Goal: Task Accomplishment & Management: Use online tool/utility

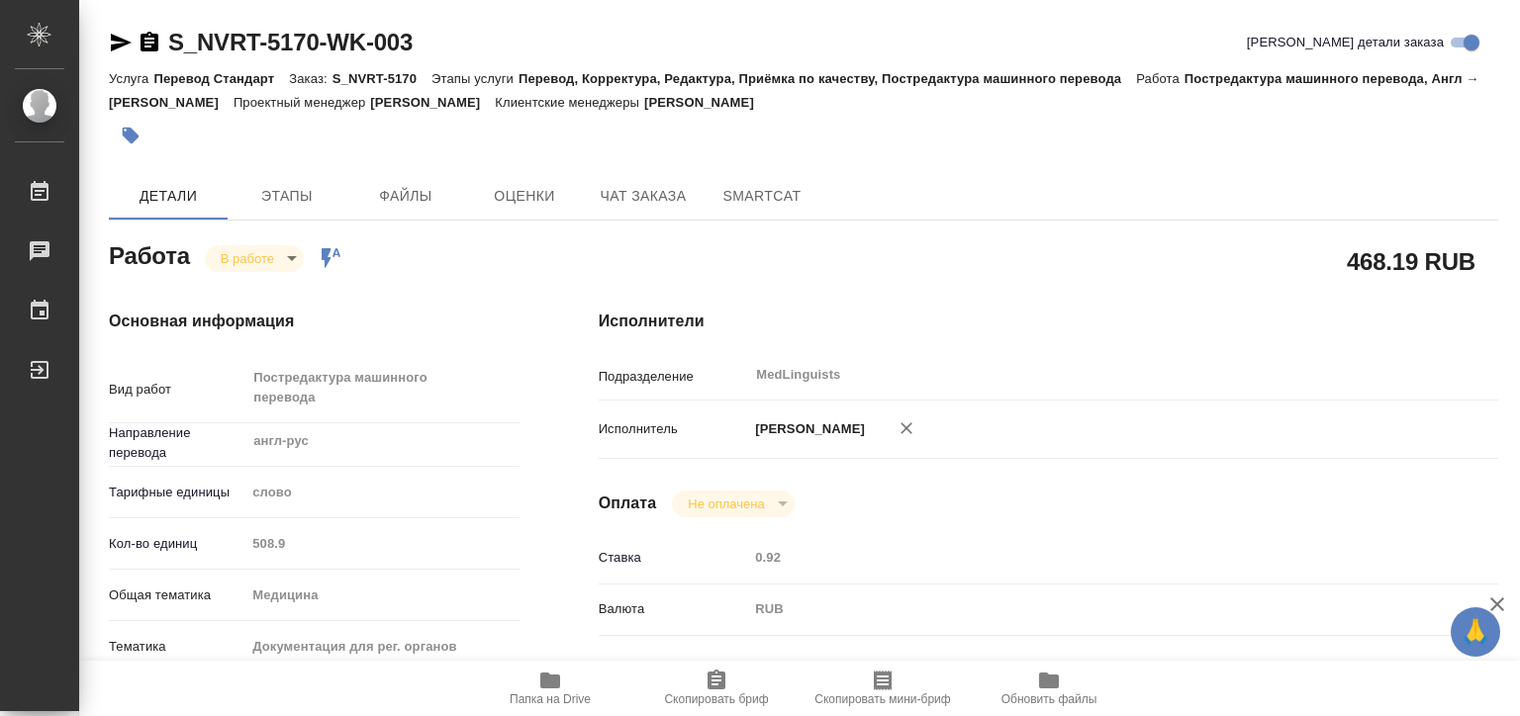
scroll to position [297, 0]
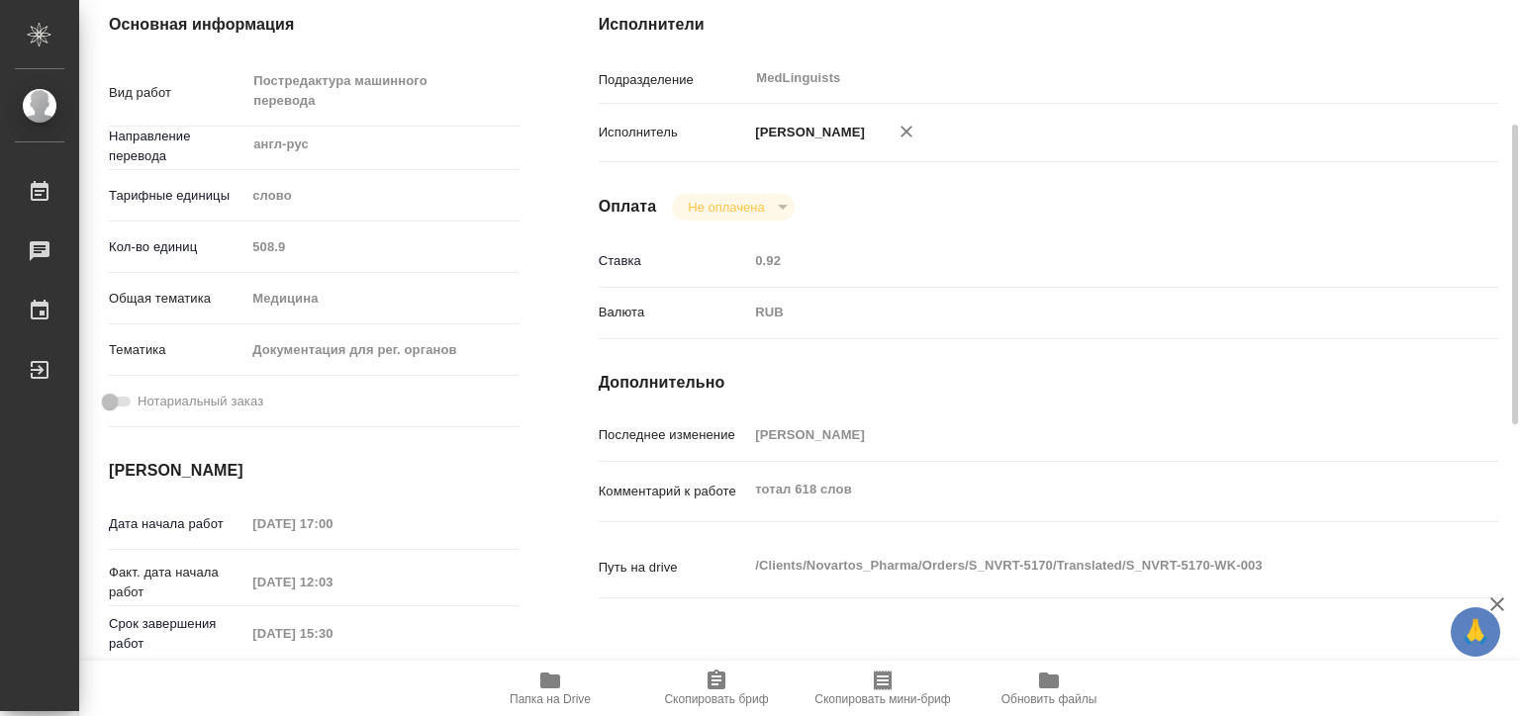
click at [570, 674] on span "Папка на Drive" at bounding box center [550, 688] width 142 height 38
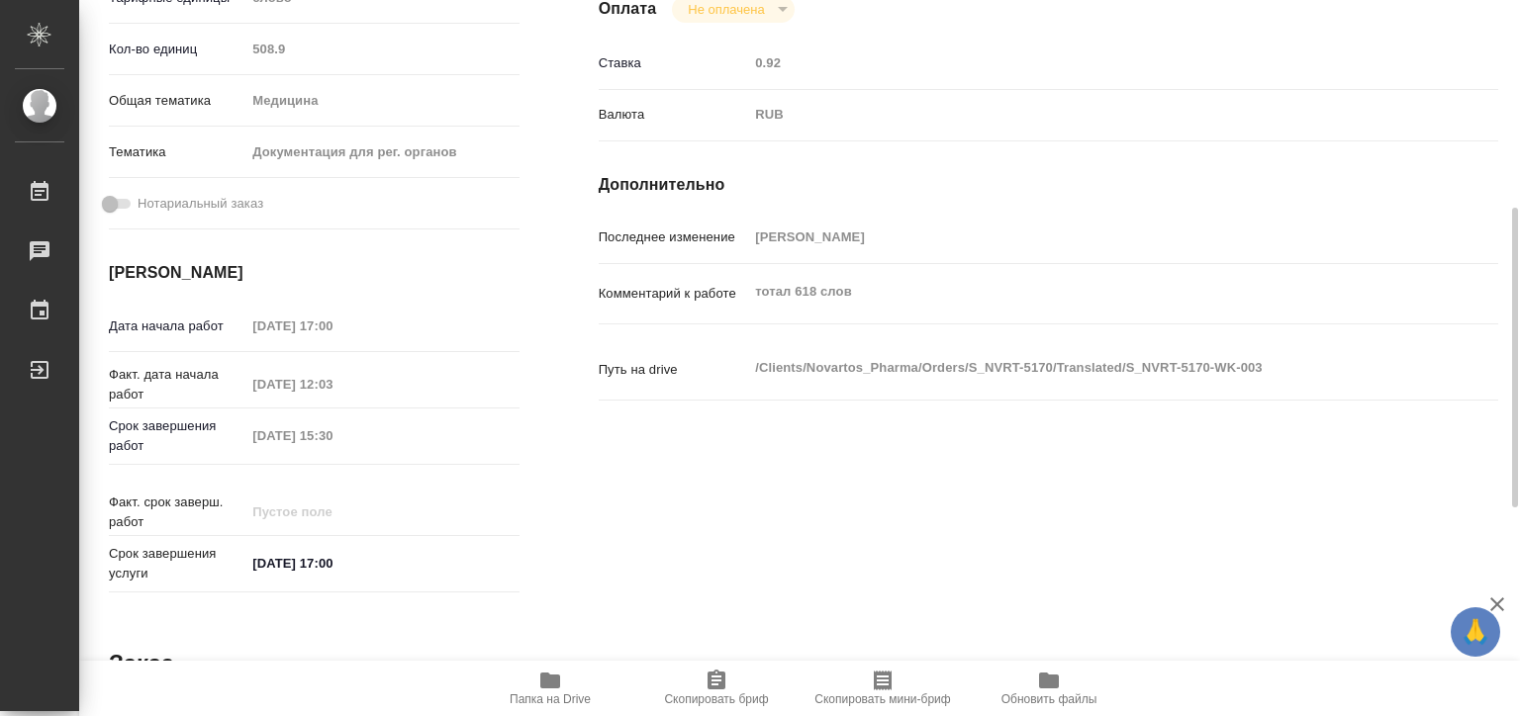
scroll to position [0, 0]
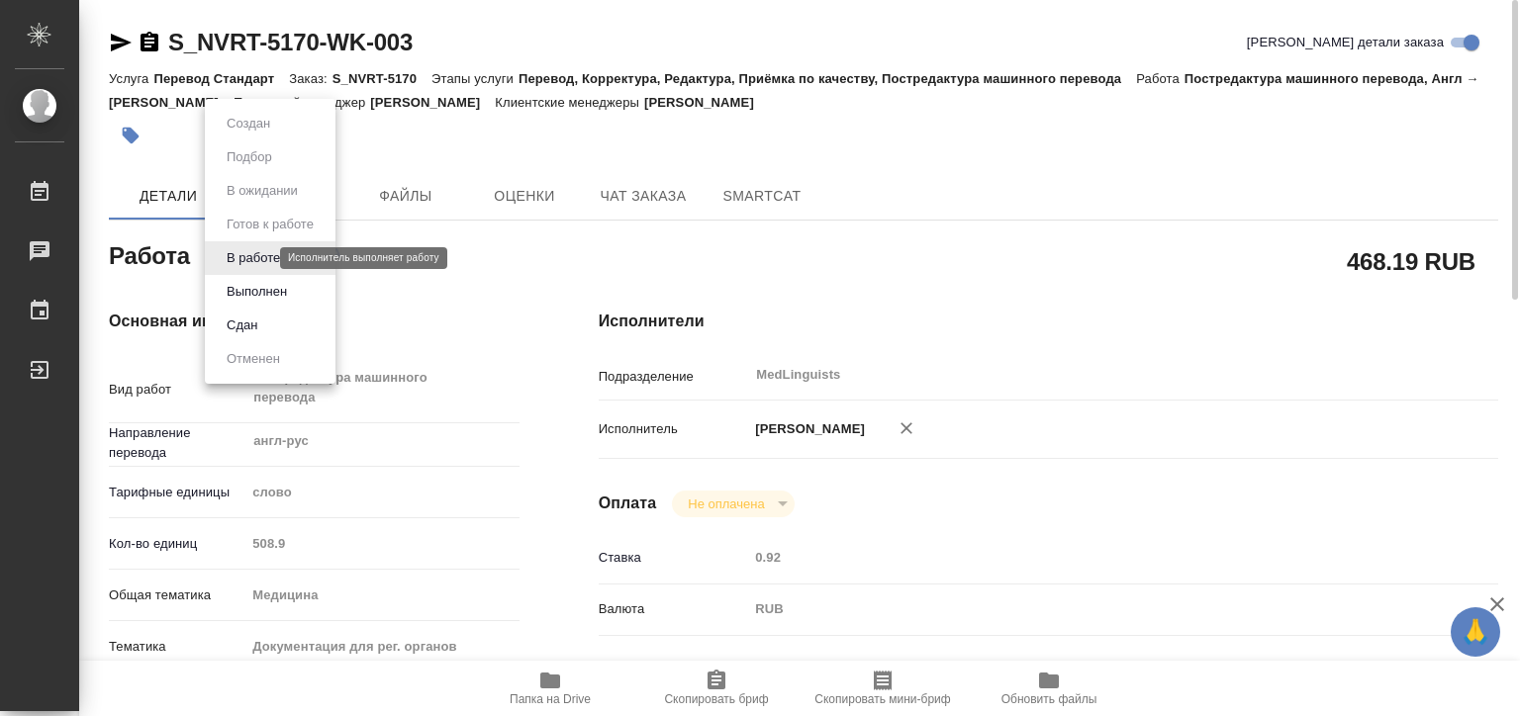
click at [251, 257] on body "🙏 .cls-1 fill:#fff; AWATERA Matveeva Elena Работы 0 Чаты График Выйти S_NVRT-51…" at bounding box center [760, 358] width 1520 height 716
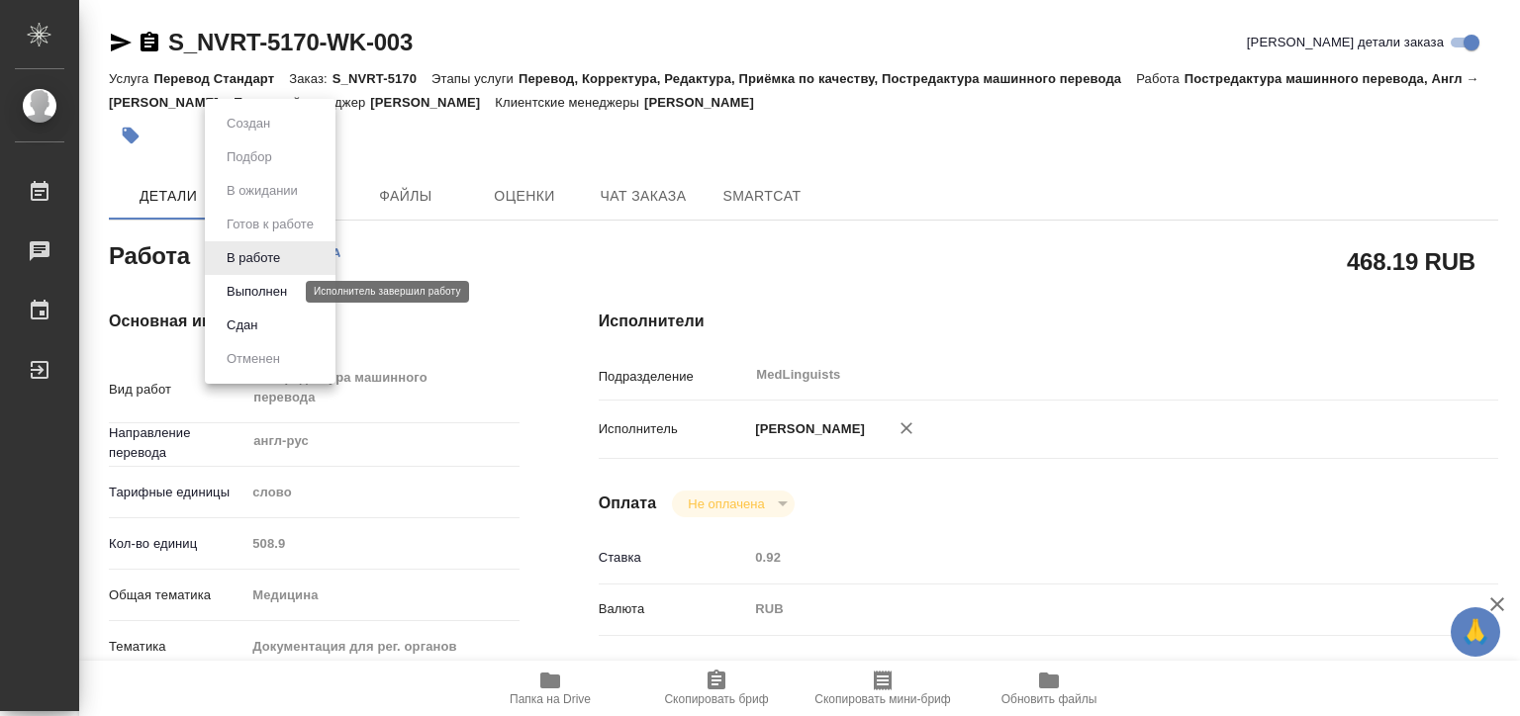
click at [265, 291] on button "Выполнен" at bounding box center [257, 292] width 72 height 22
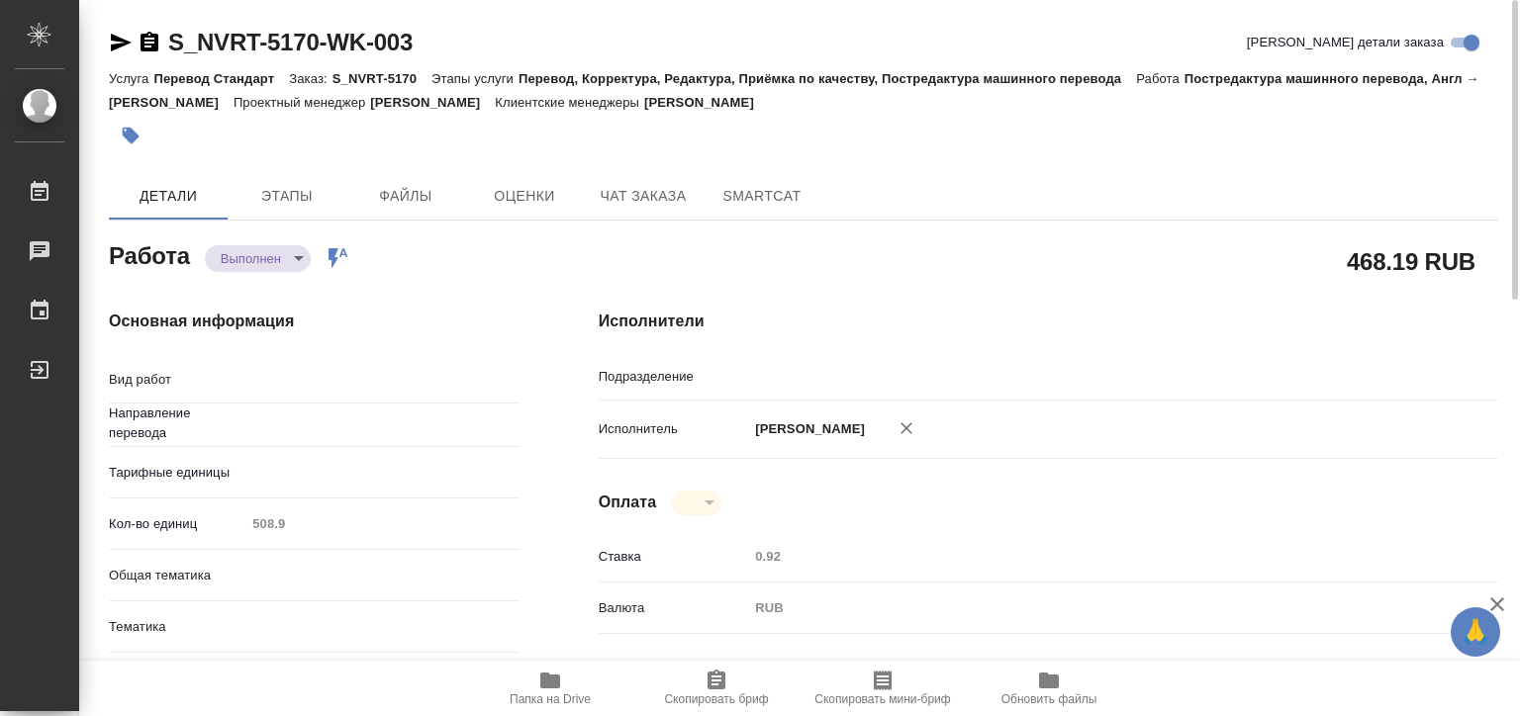
type textarea "x"
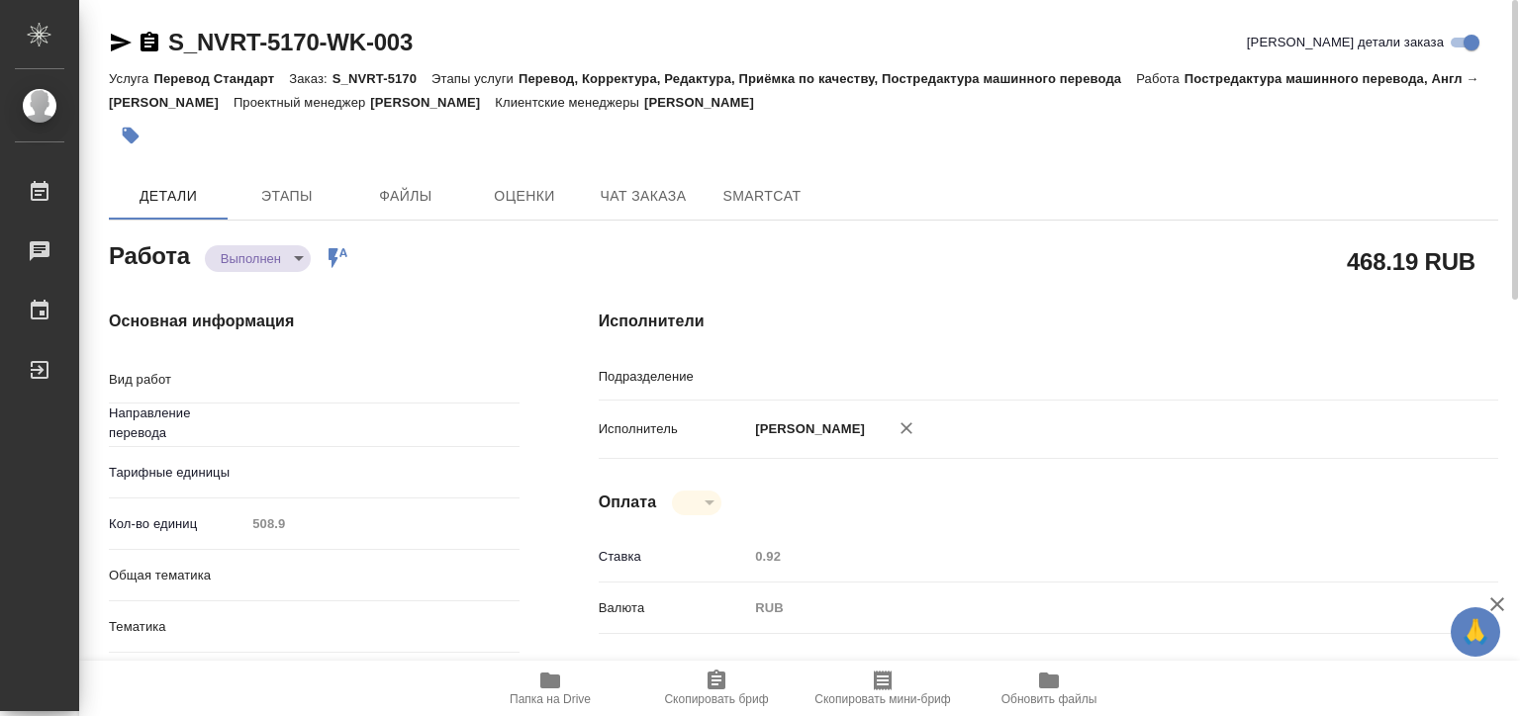
type textarea "x"
type textarea "Постредактура машинного перевода"
type textarea "x"
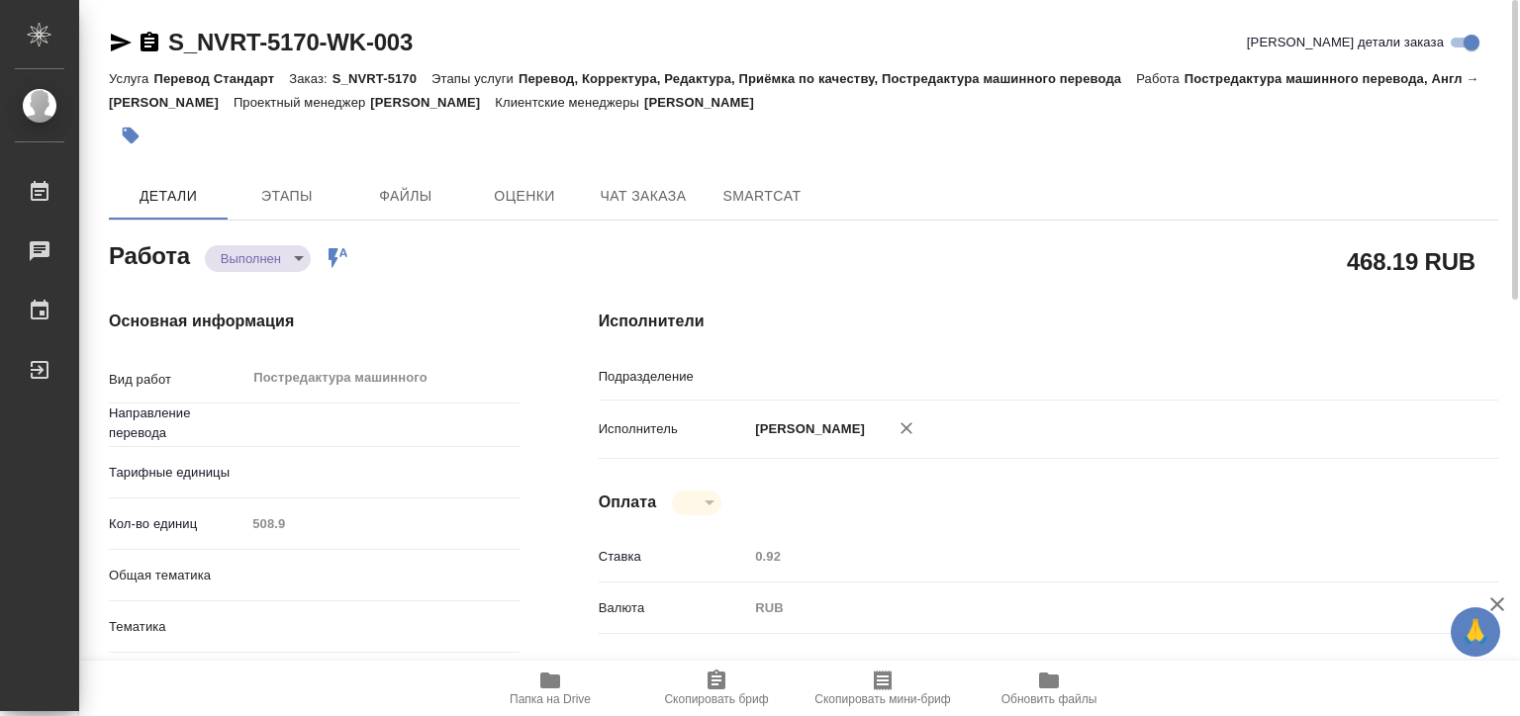
type input "MedLinguists"
type textarea "x"
type input "англ-рус"
type textarea "x"
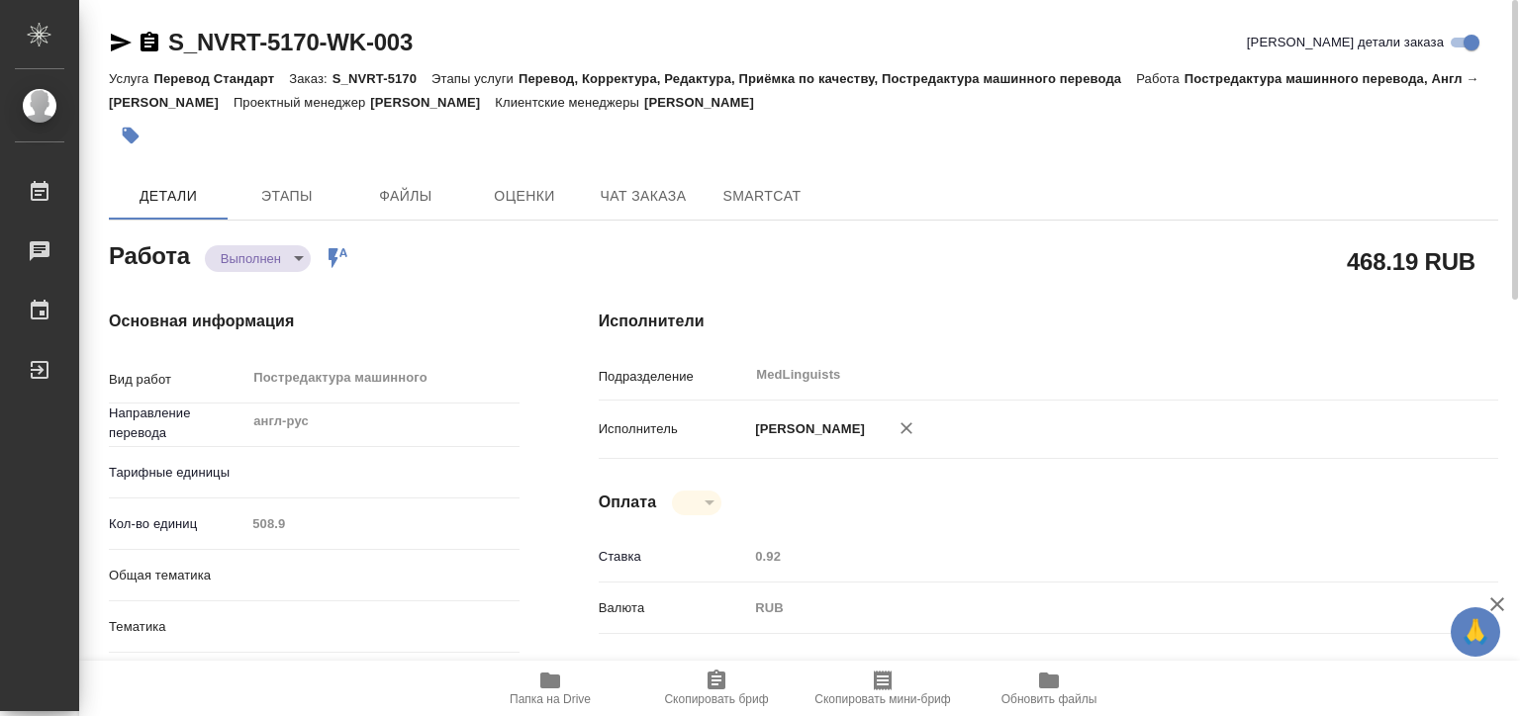
type textarea "x"
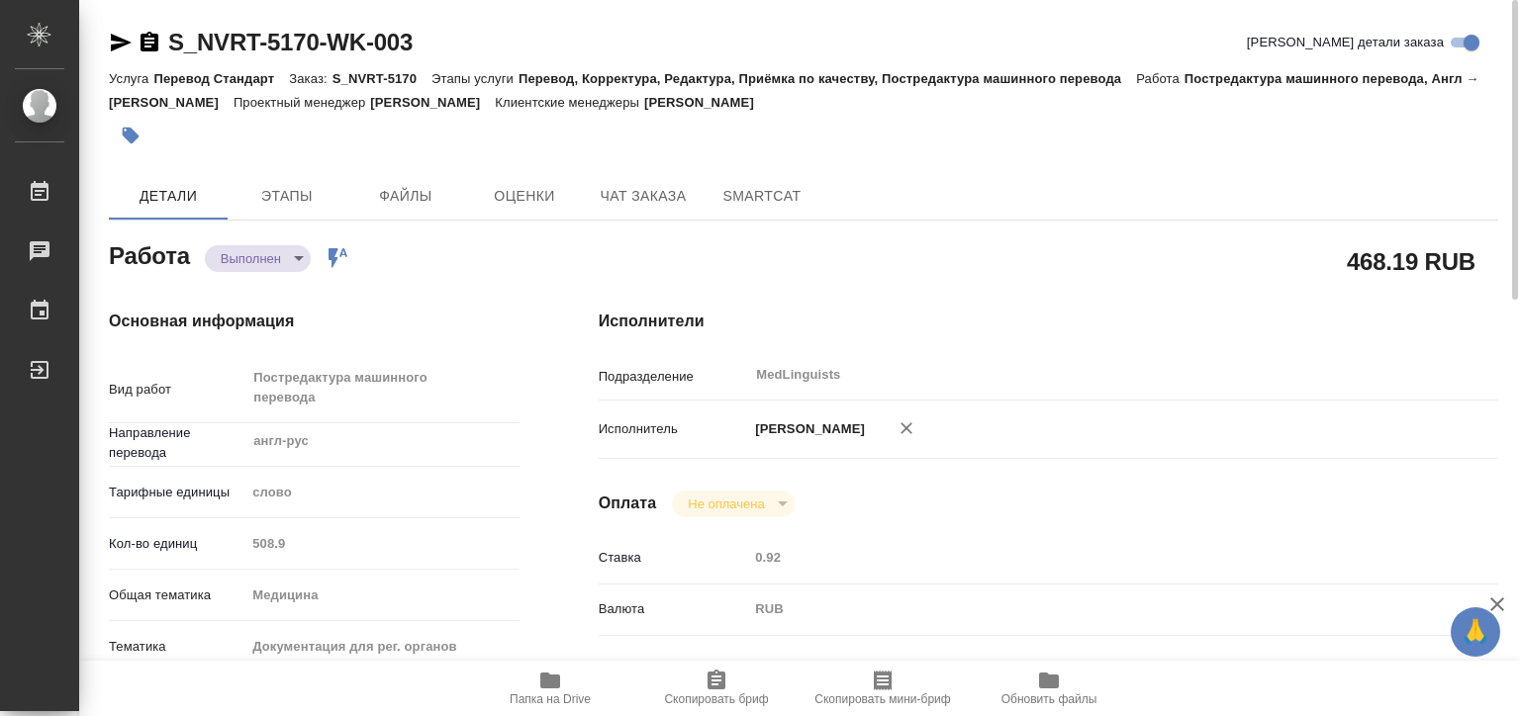
type textarea "x"
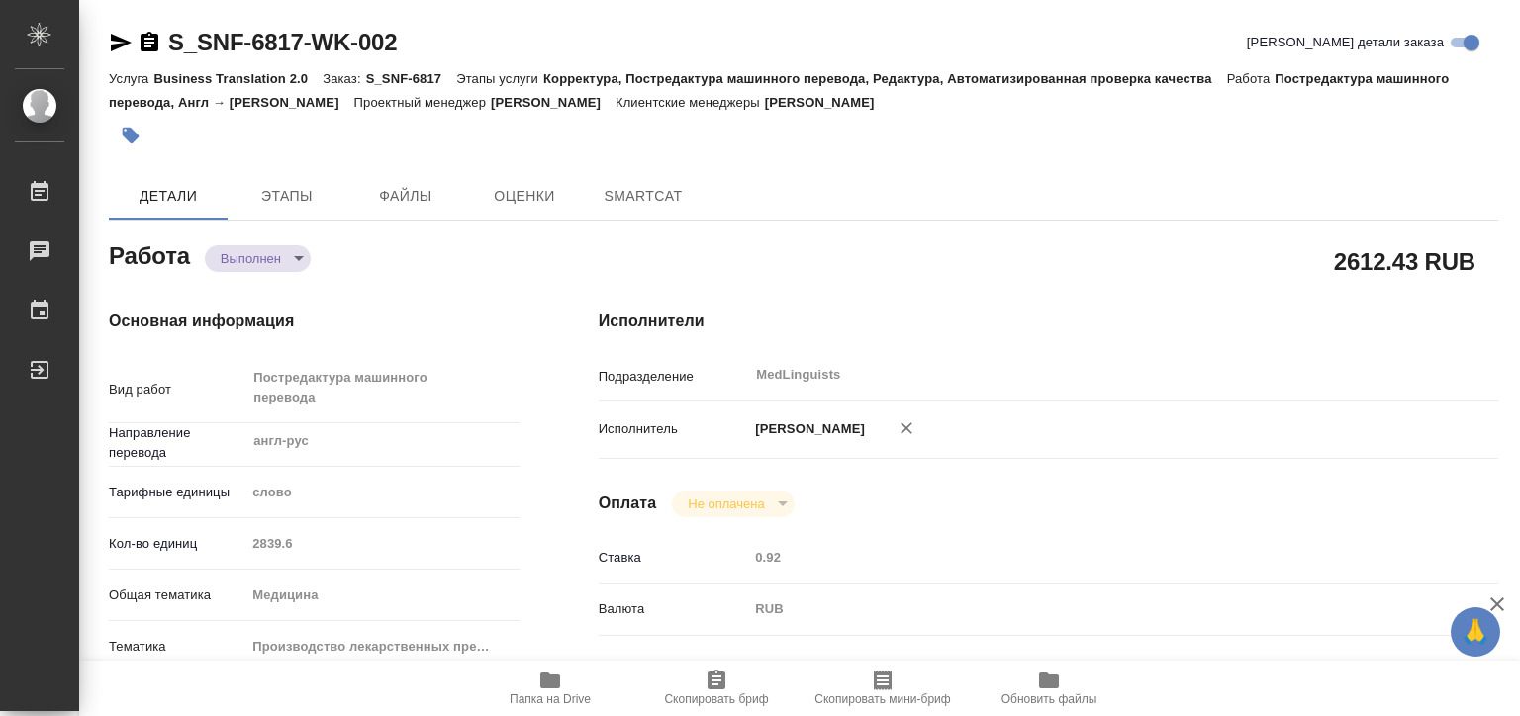
type textarea "x"
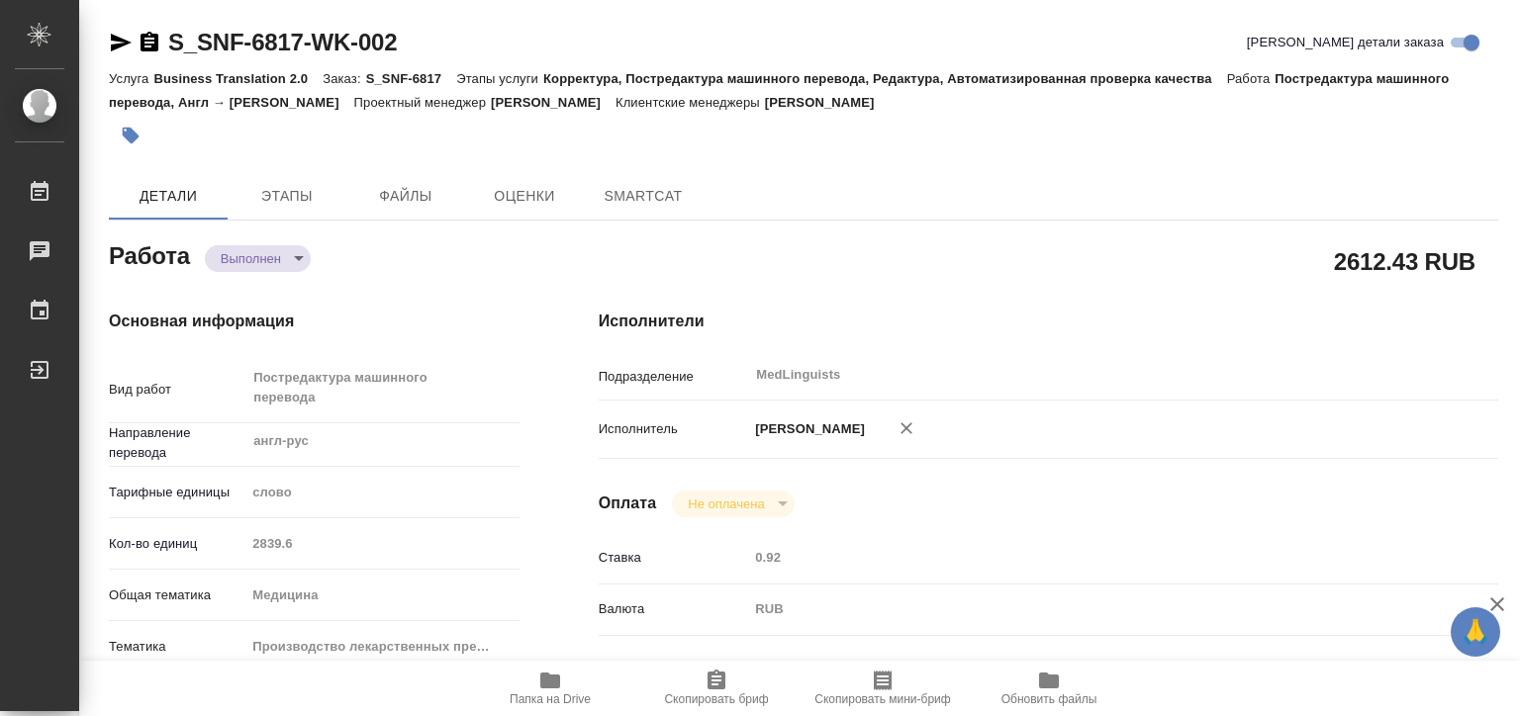
type textarea "x"
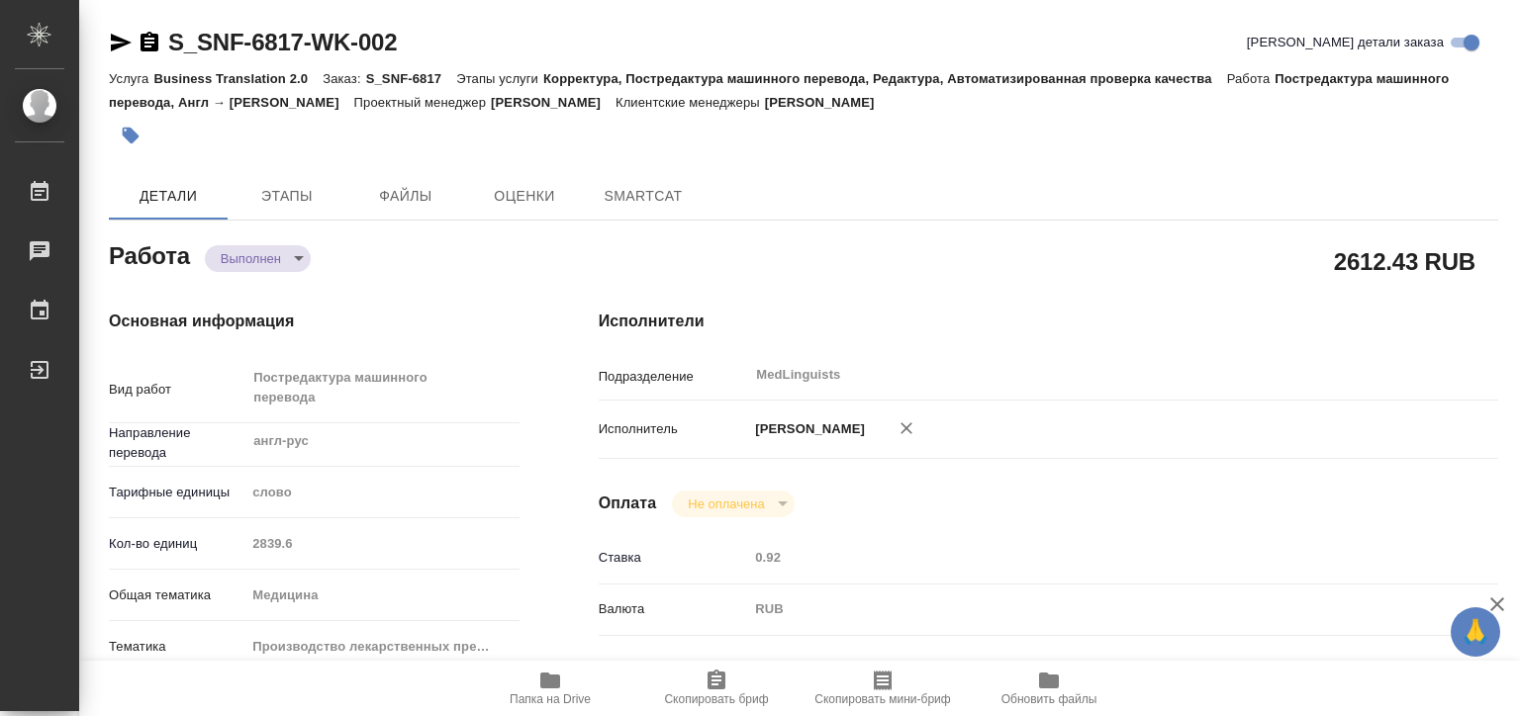
type textarea "x"
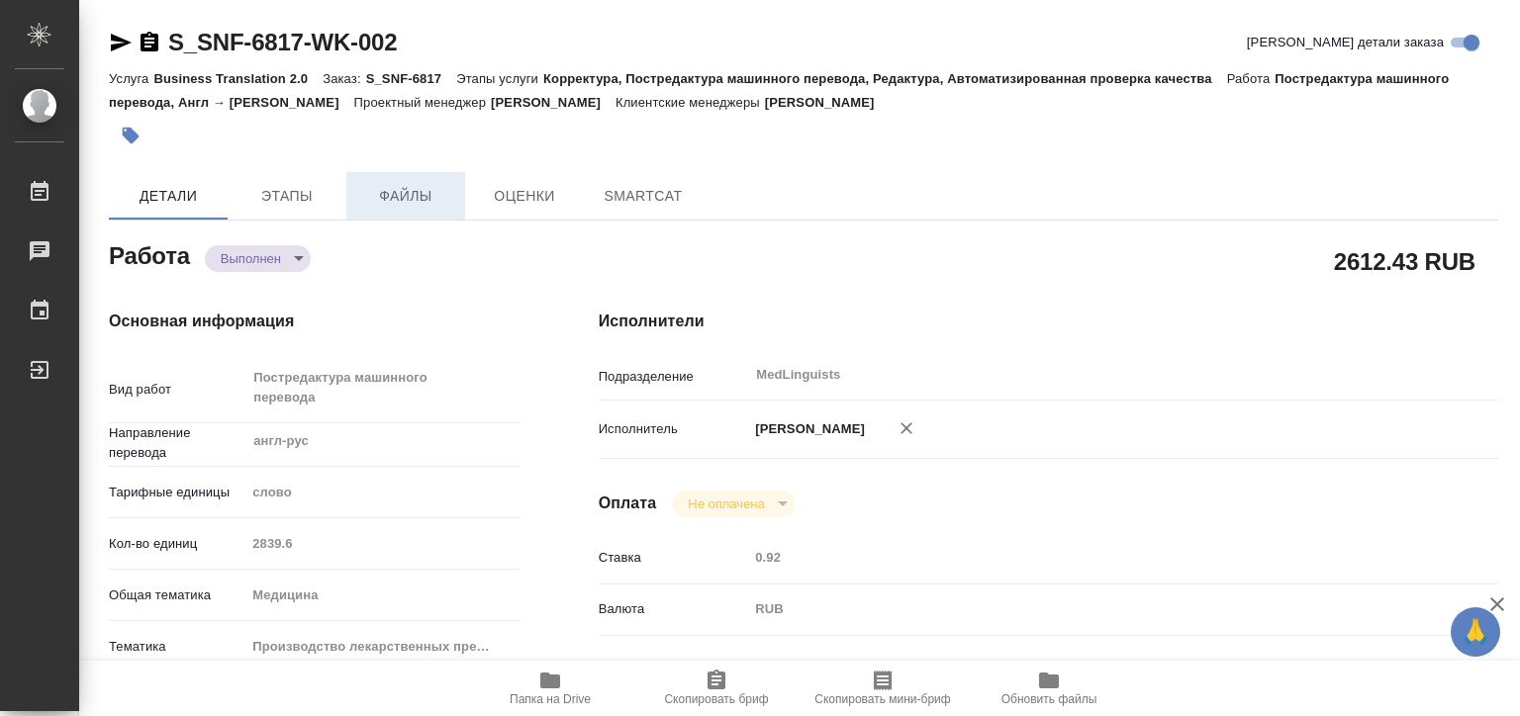
type textarea "x"
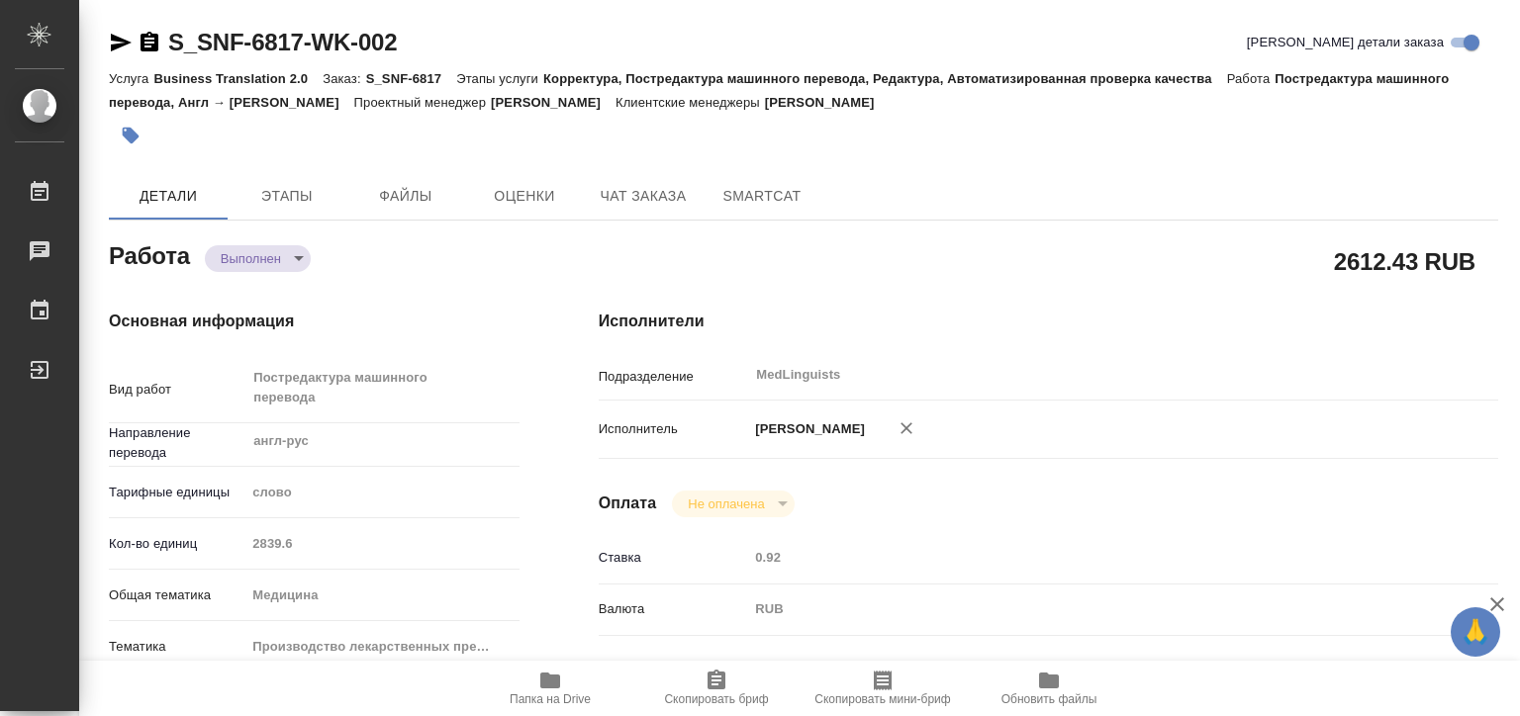
type textarea "x"
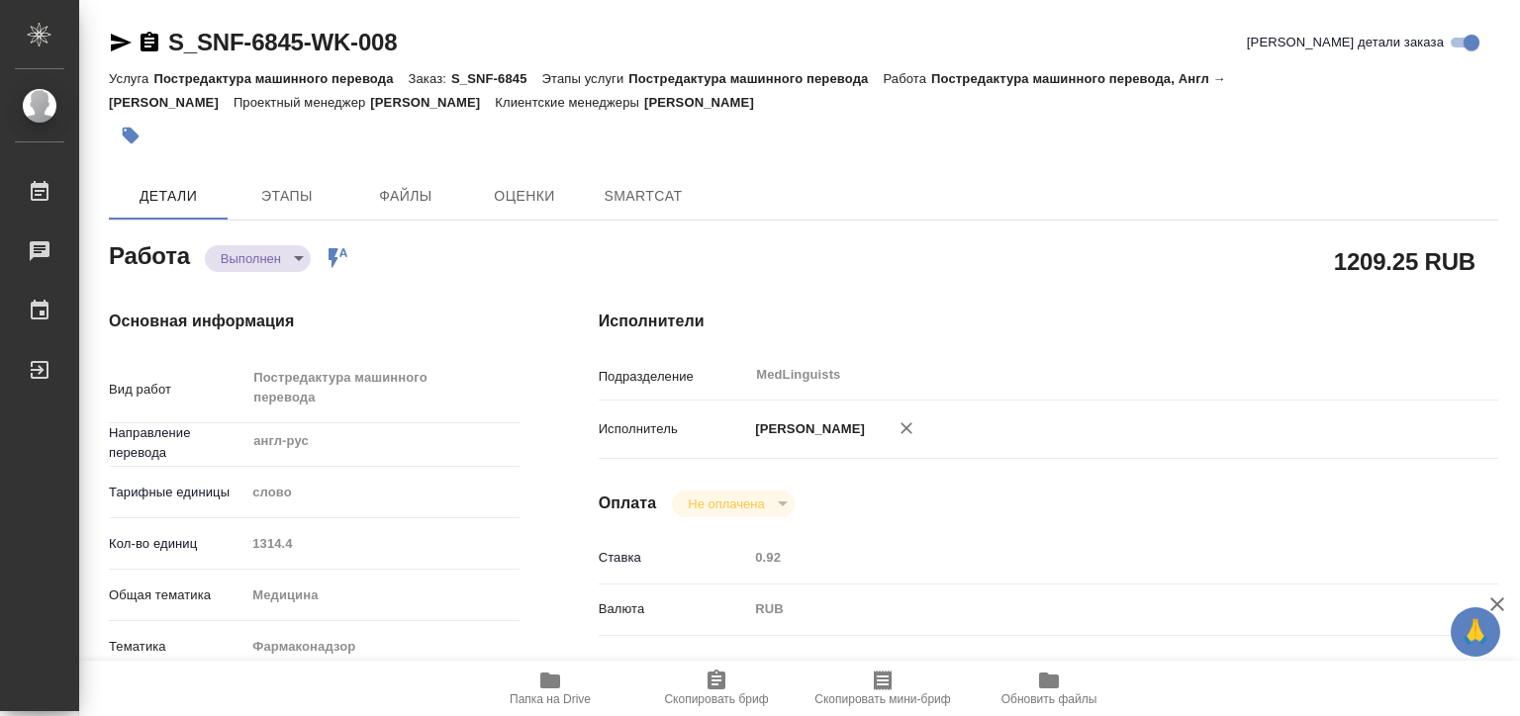
type textarea "x"
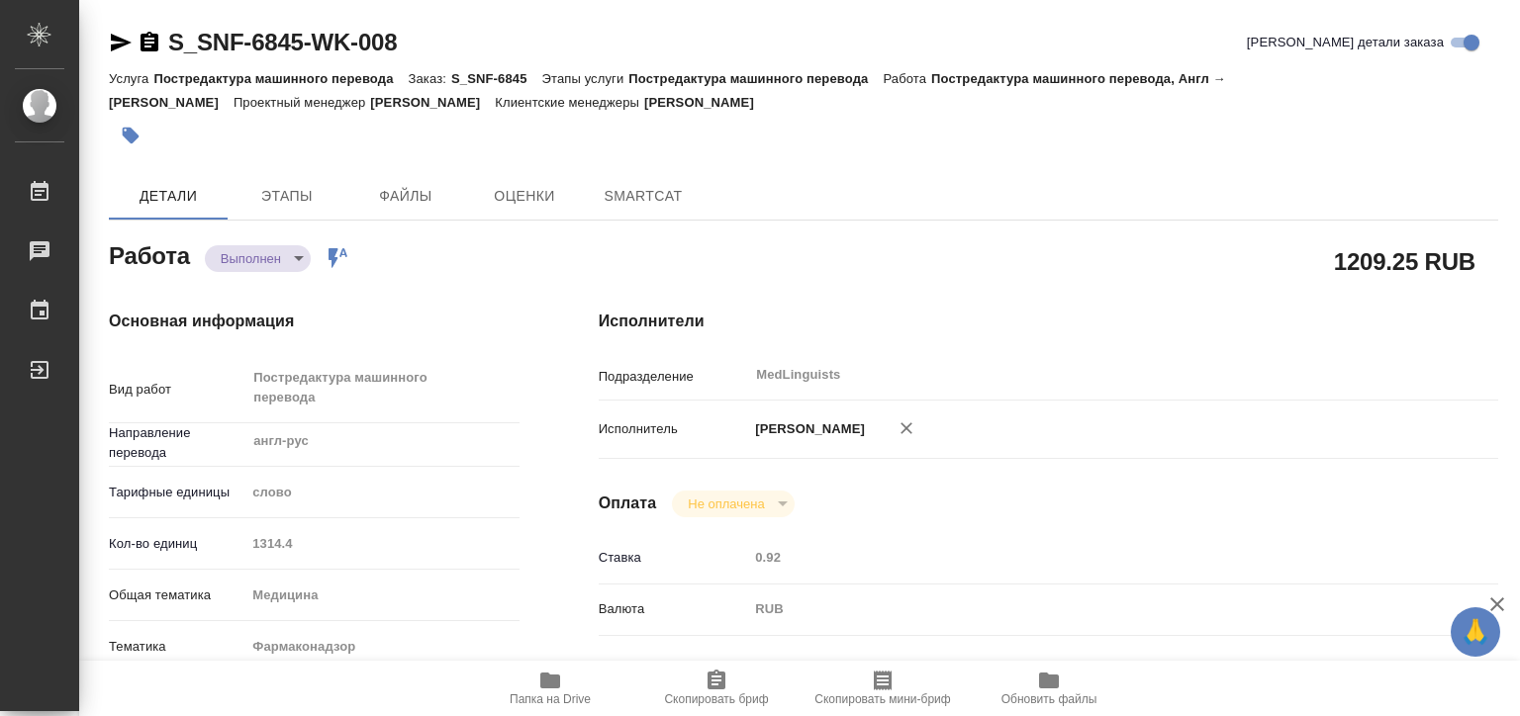
type textarea "x"
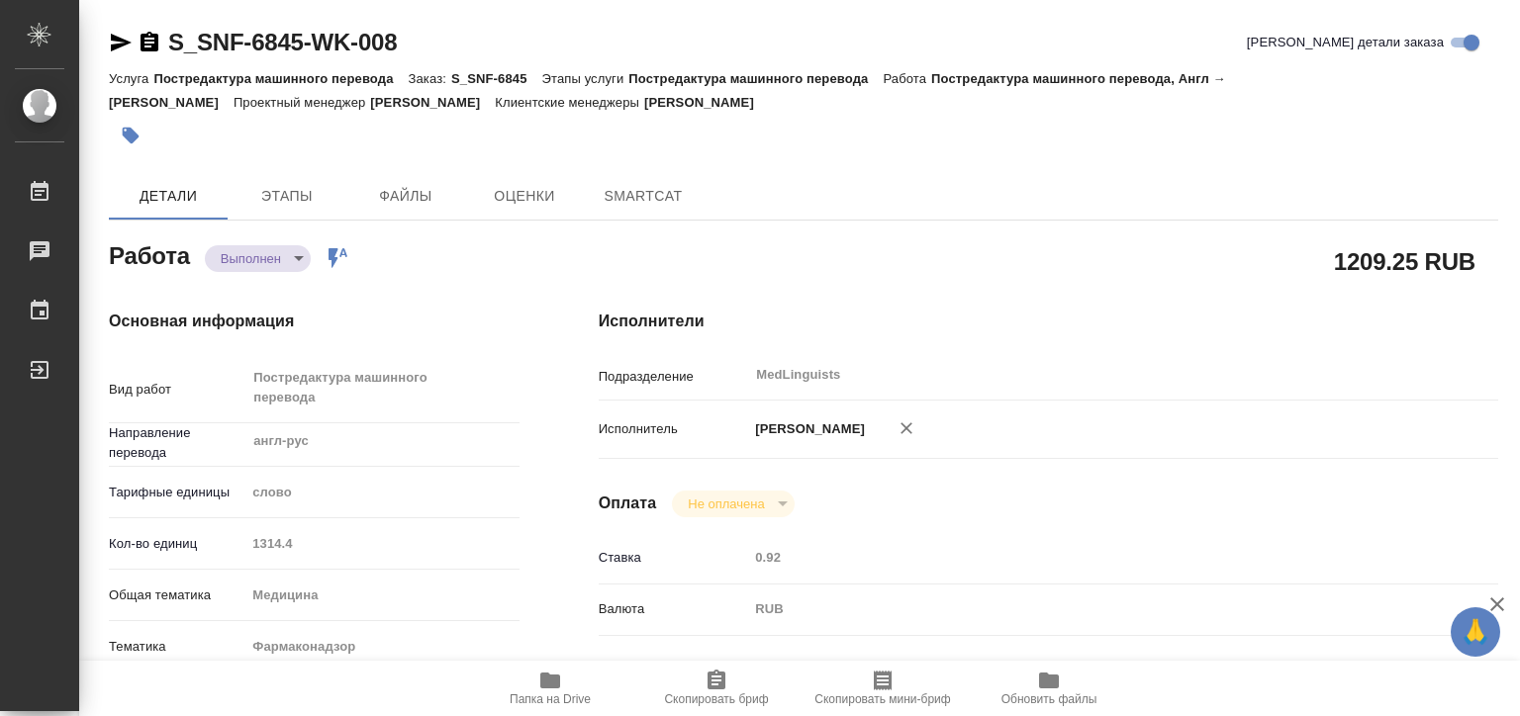
type textarea "x"
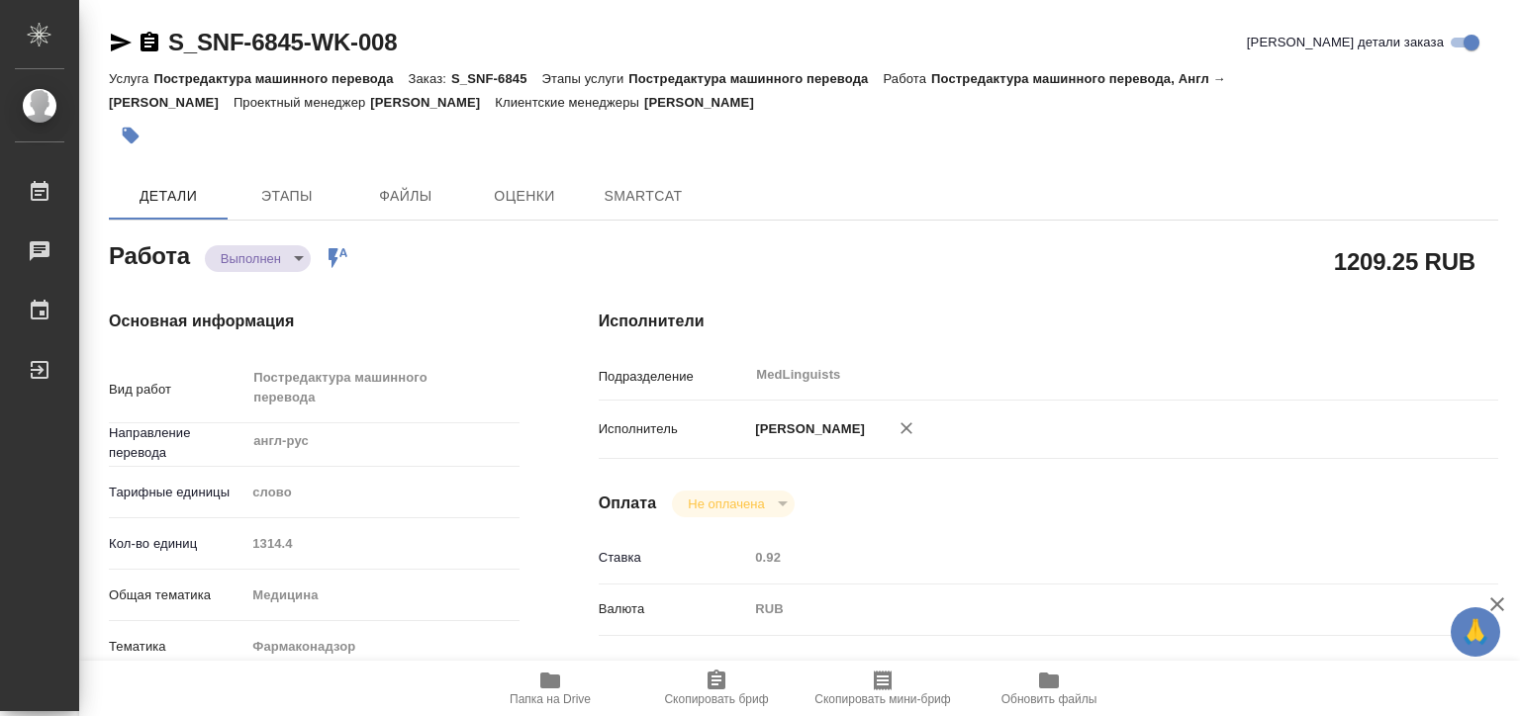
type textarea "x"
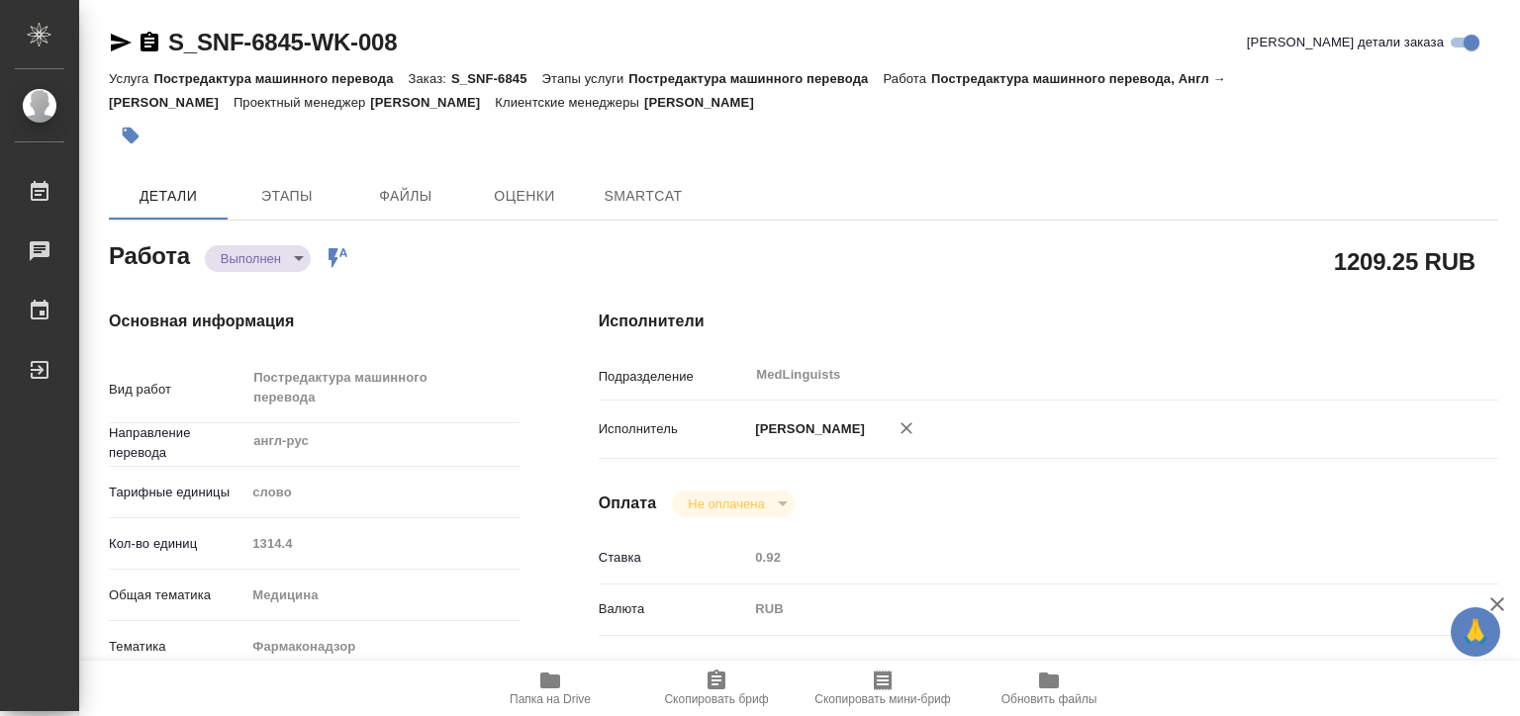
type textarea "x"
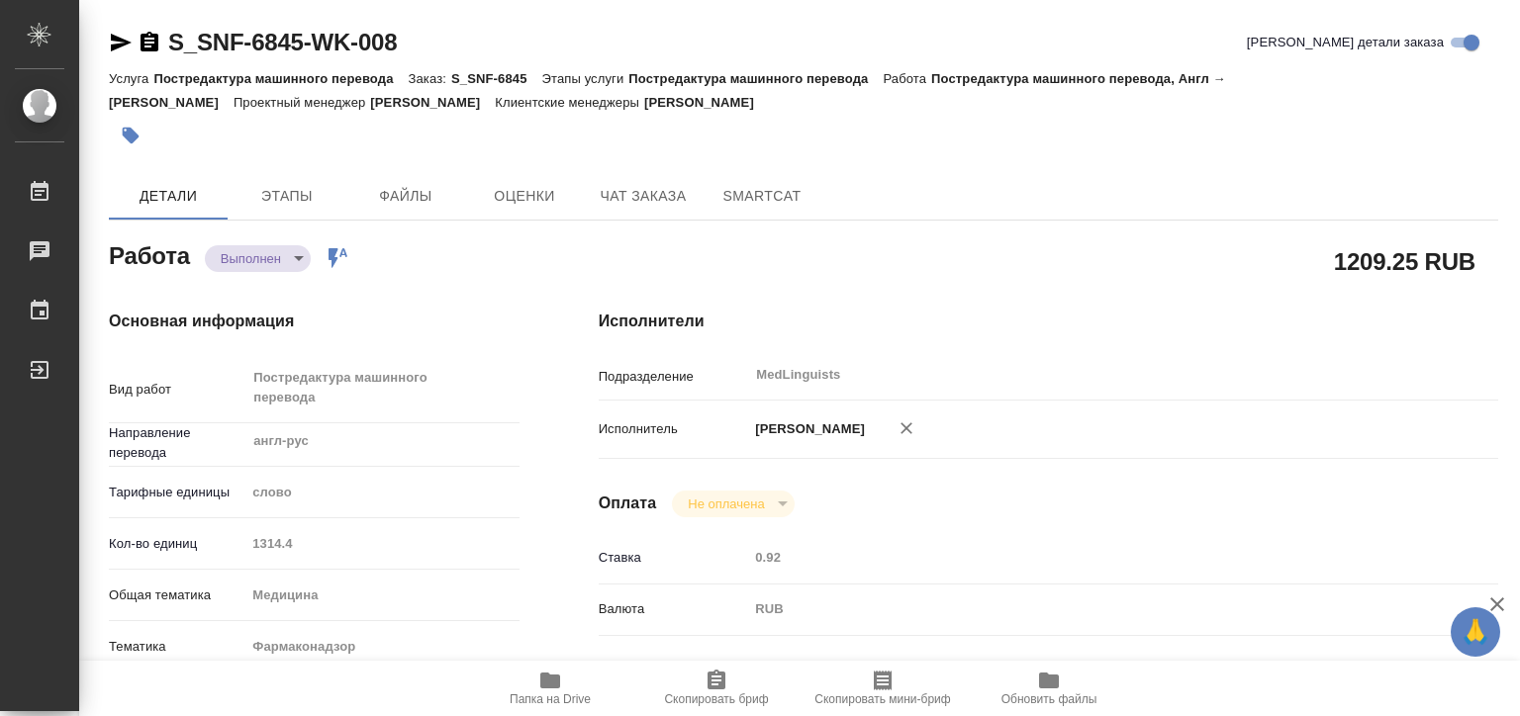
type textarea "x"
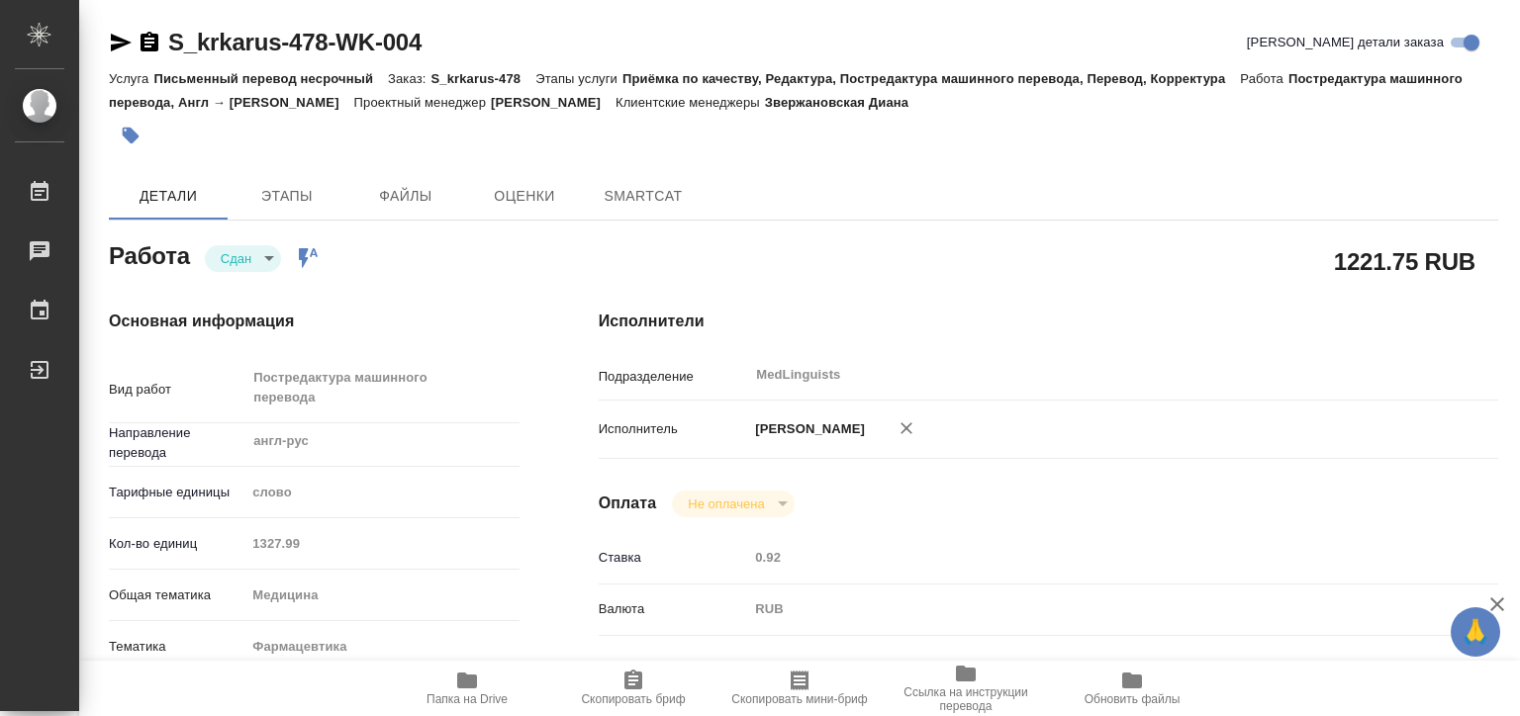
type textarea "x"
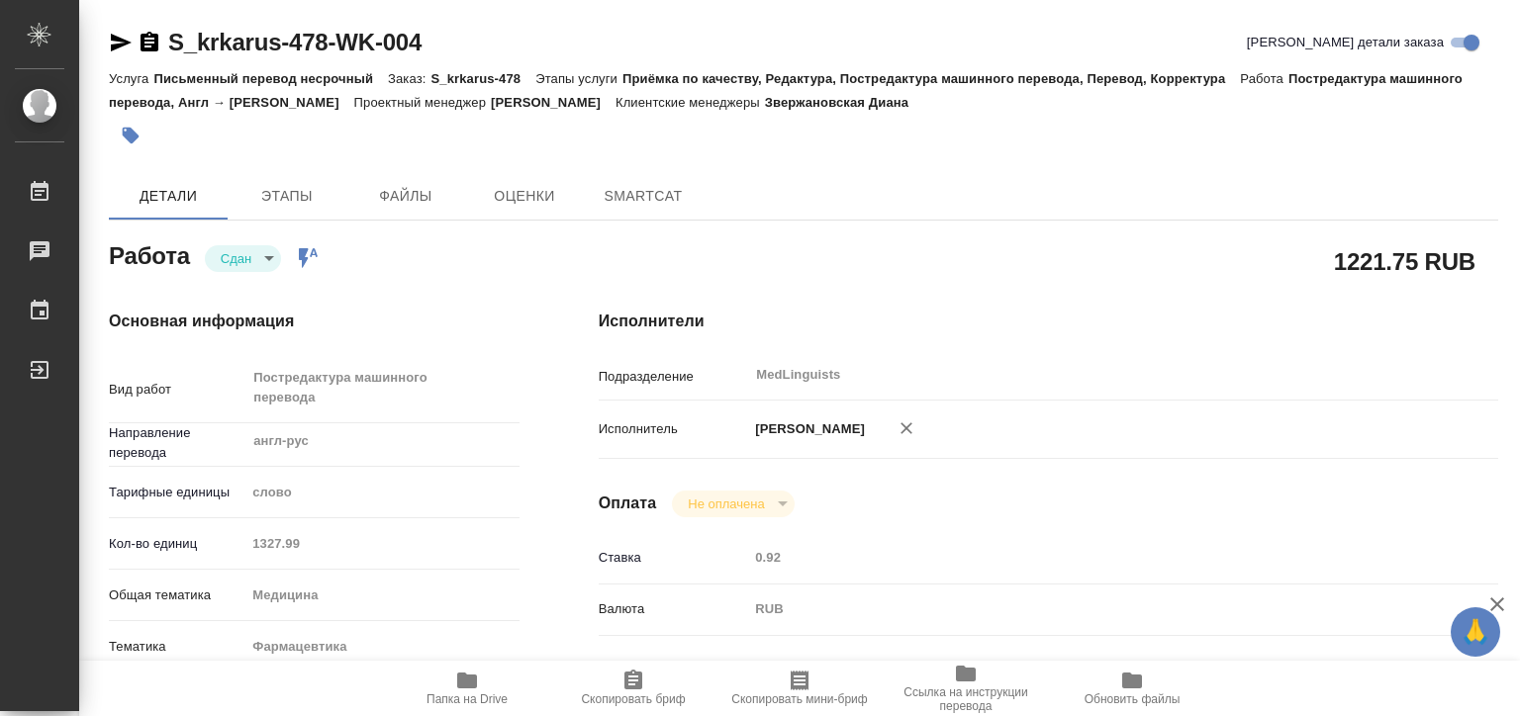
type textarea "x"
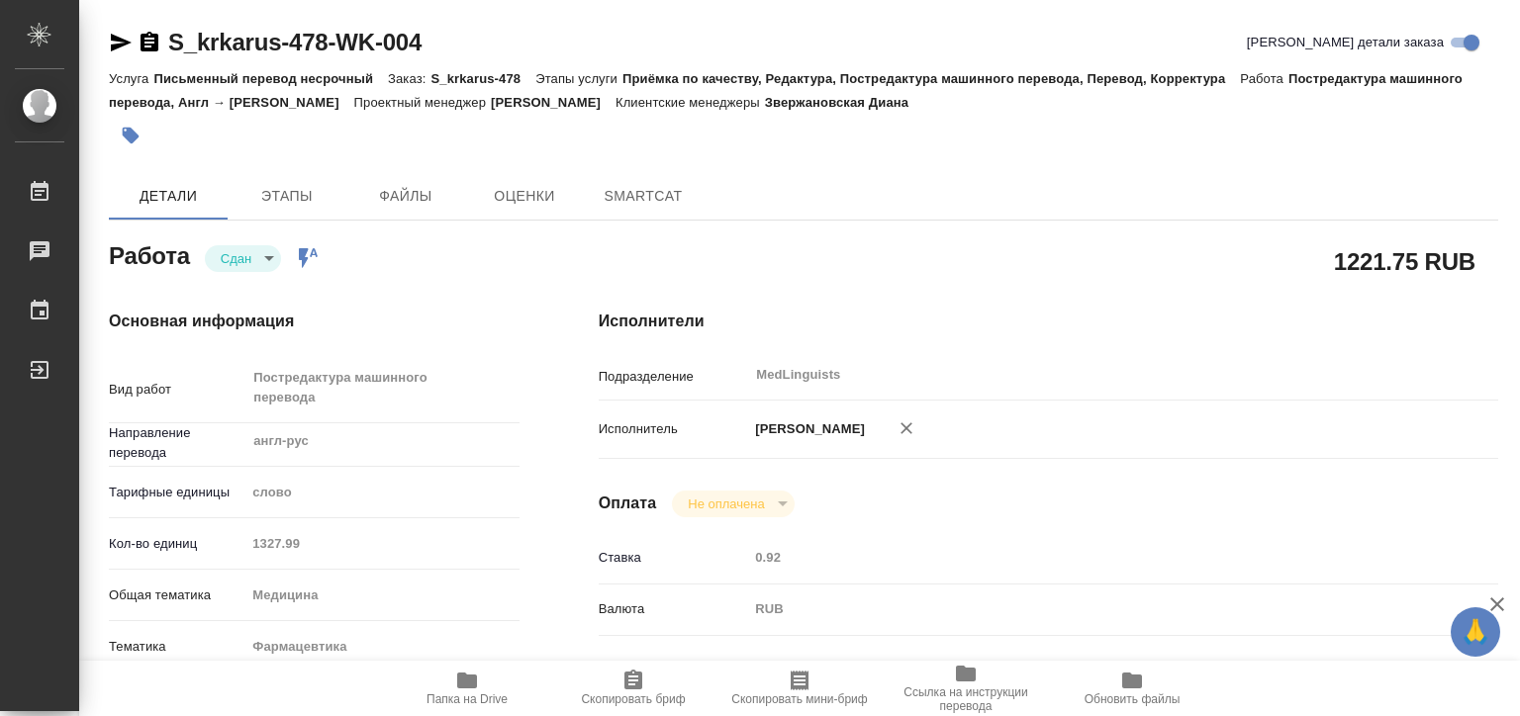
type textarea "x"
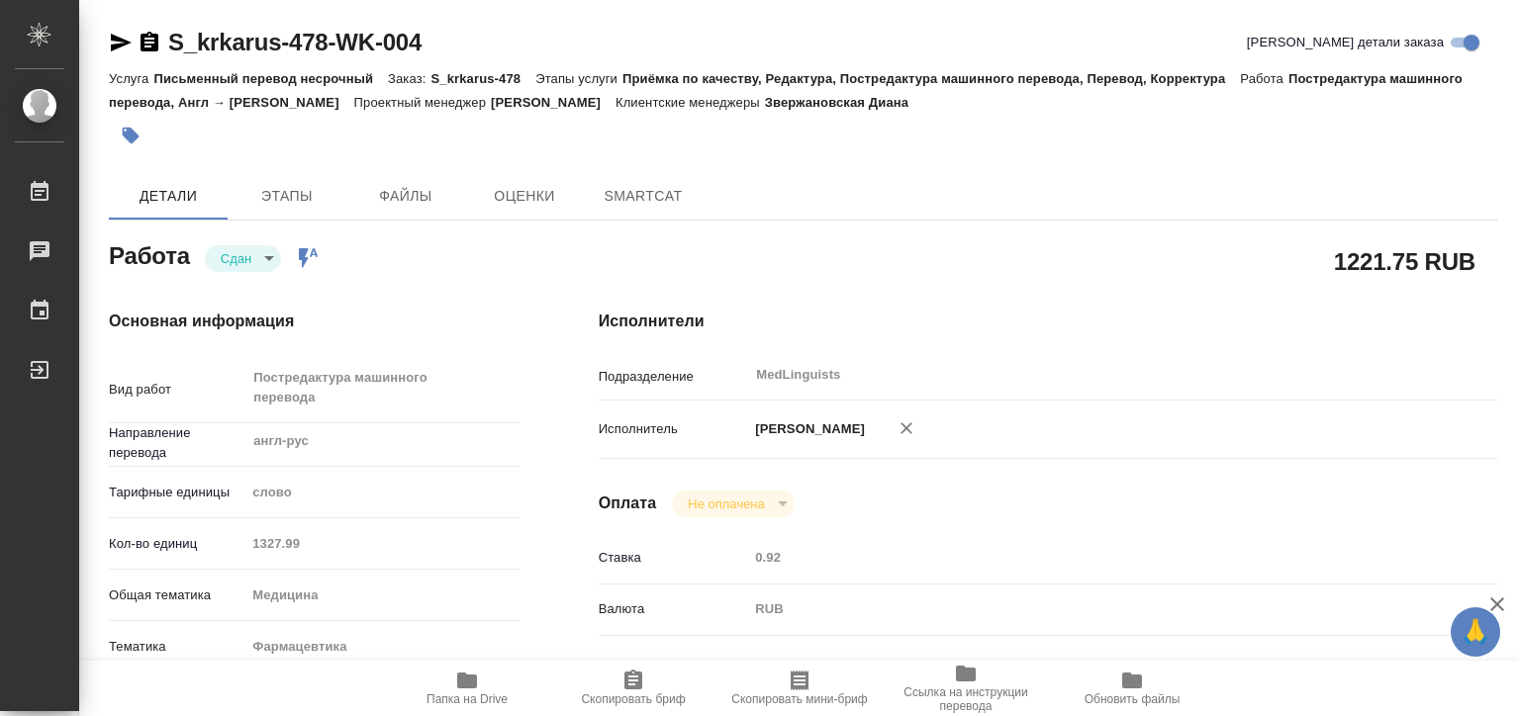
type textarea "x"
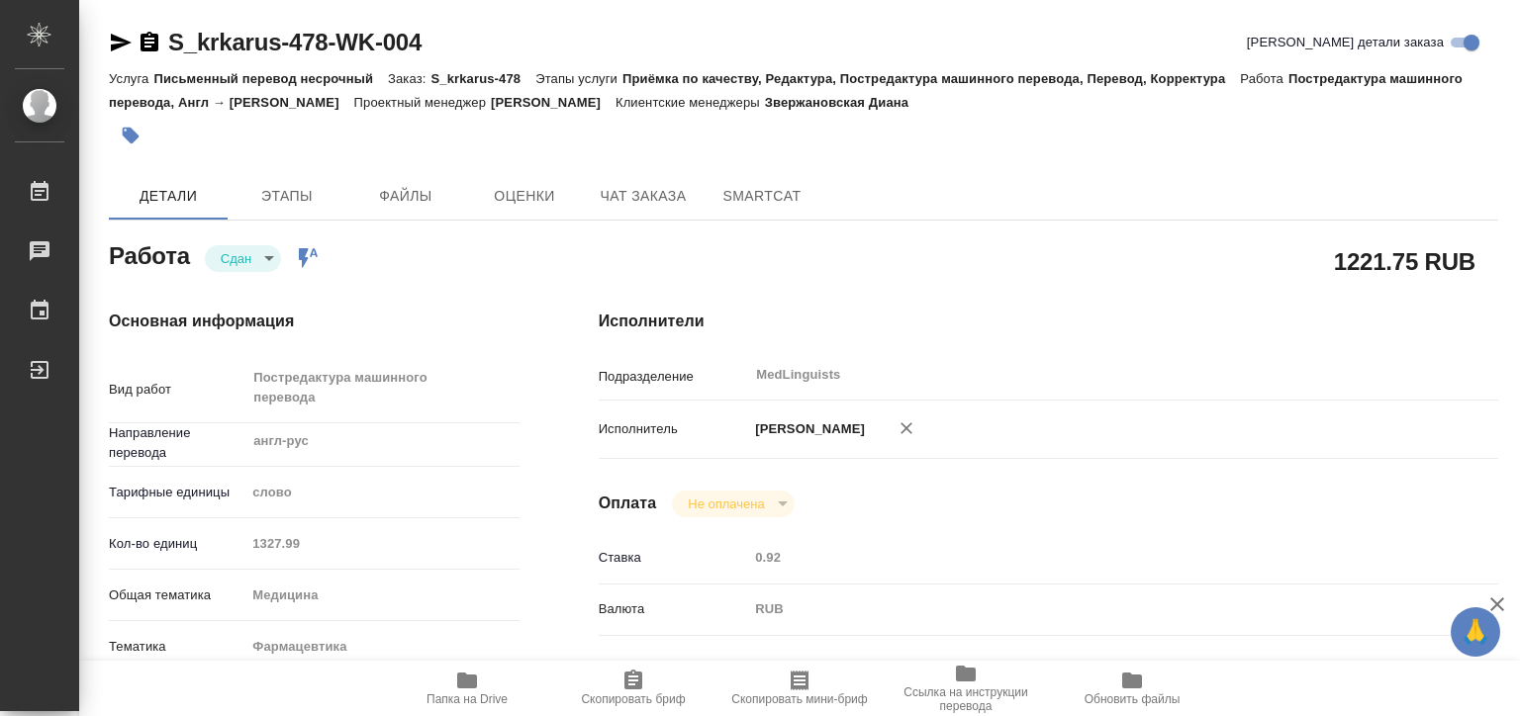
type textarea "x"
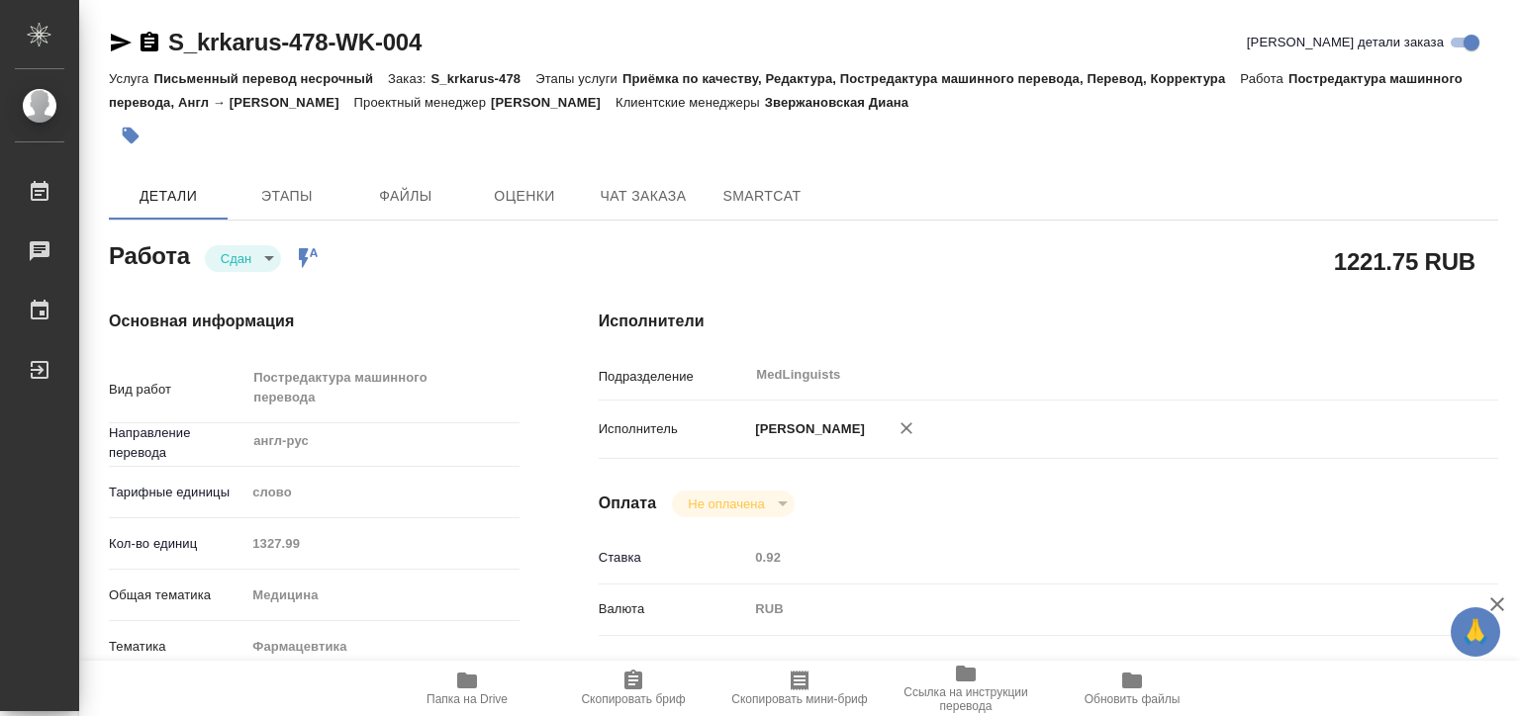
type textarea "x"
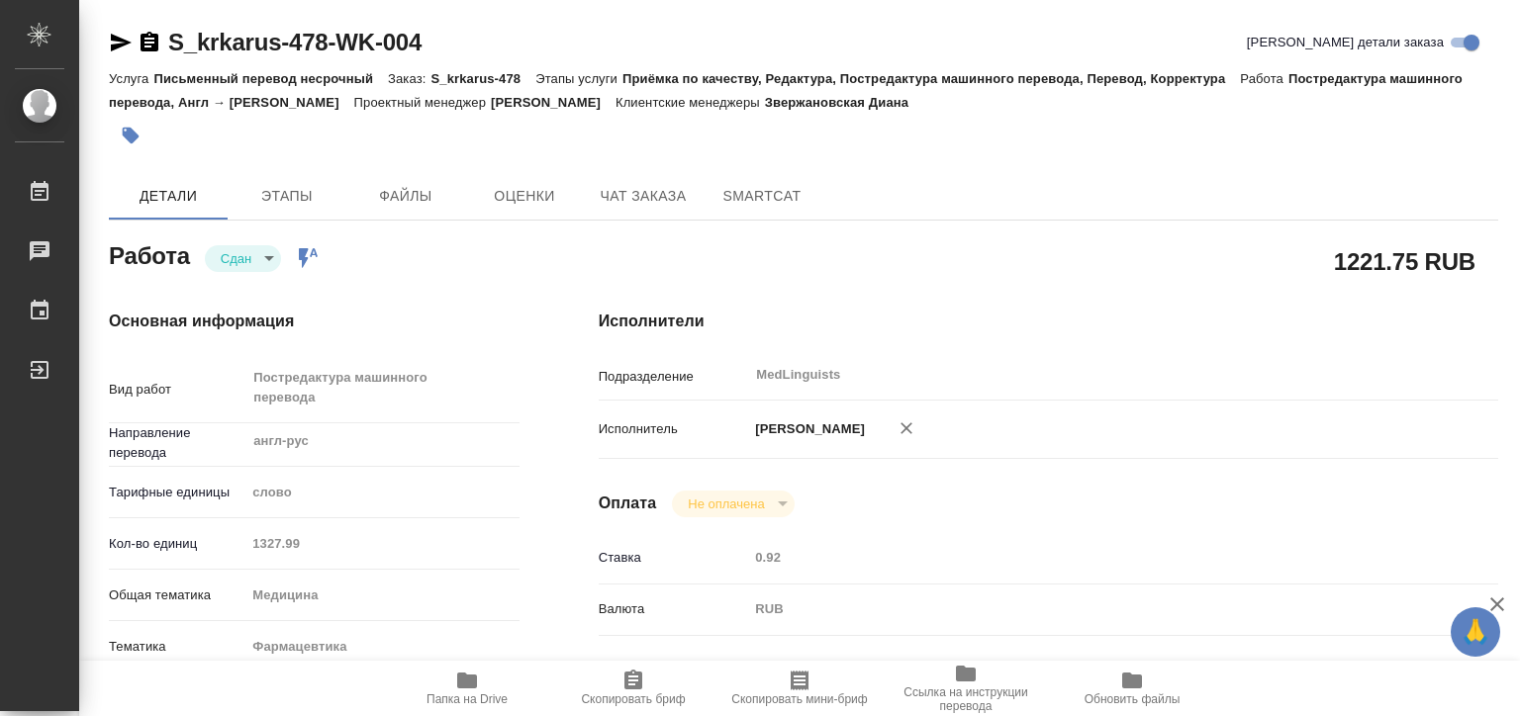
click at [209, 518] on div "Вид работ Постредактура машинного перевода x ​ Направление перевода англ-рус ​ …" at bounding box center [314, 544] width 411 height 375
type textarea "x"
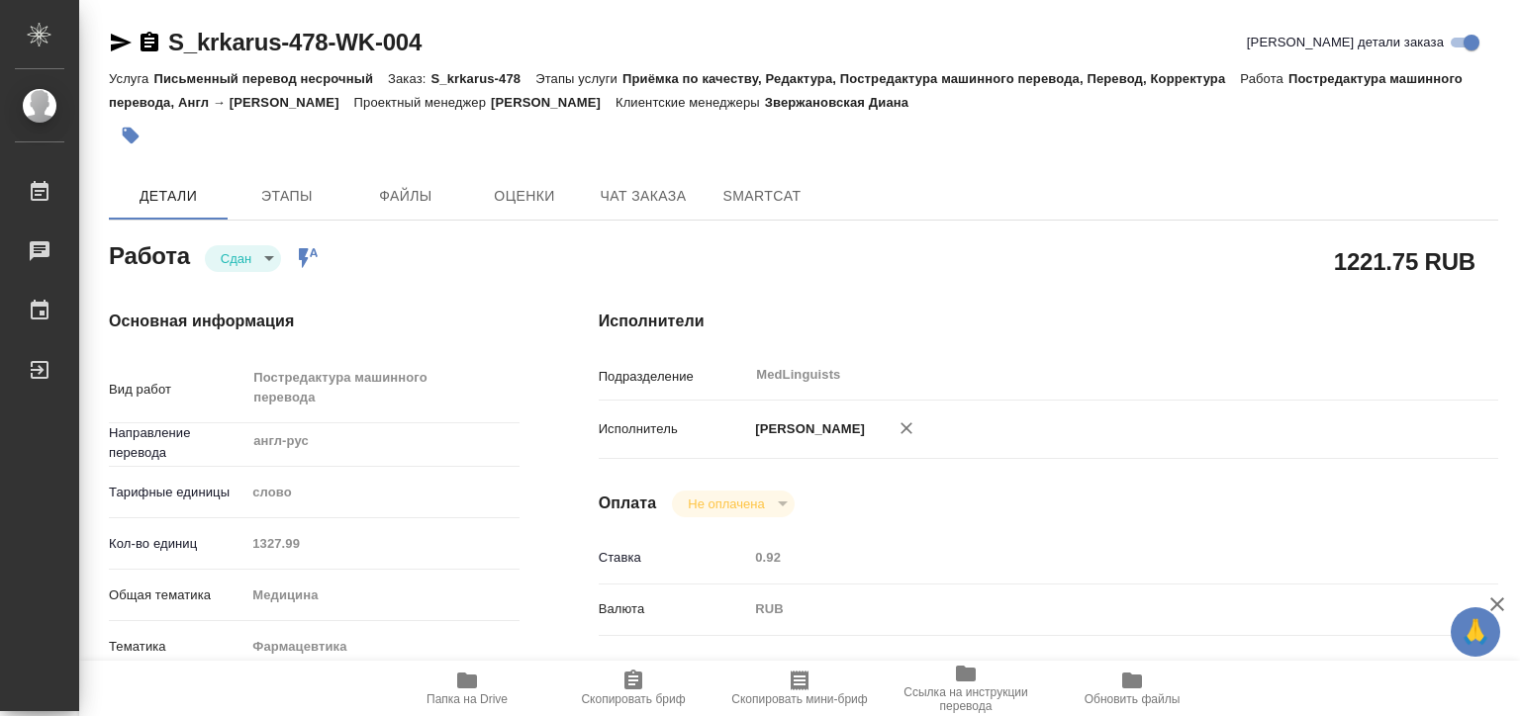
type textarea "x"
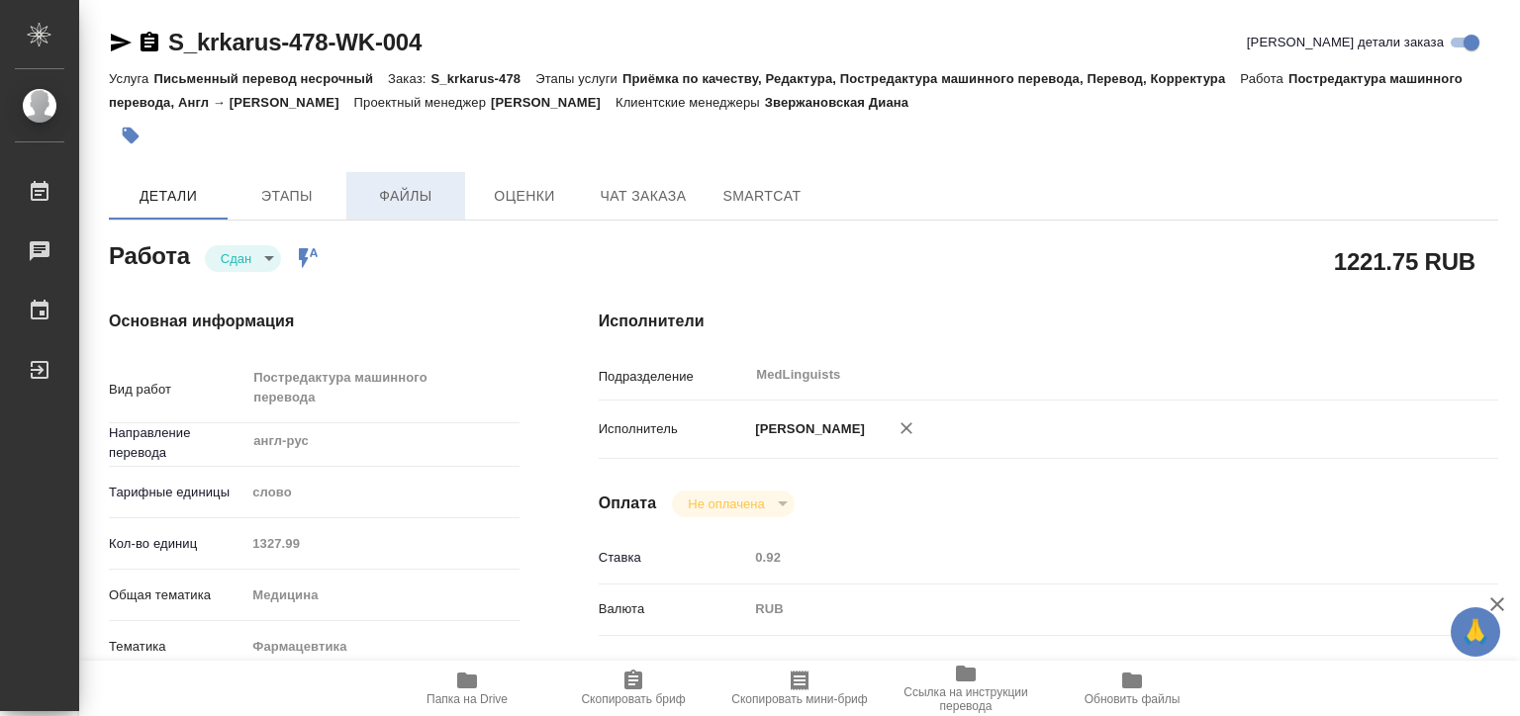
type textarea "x"
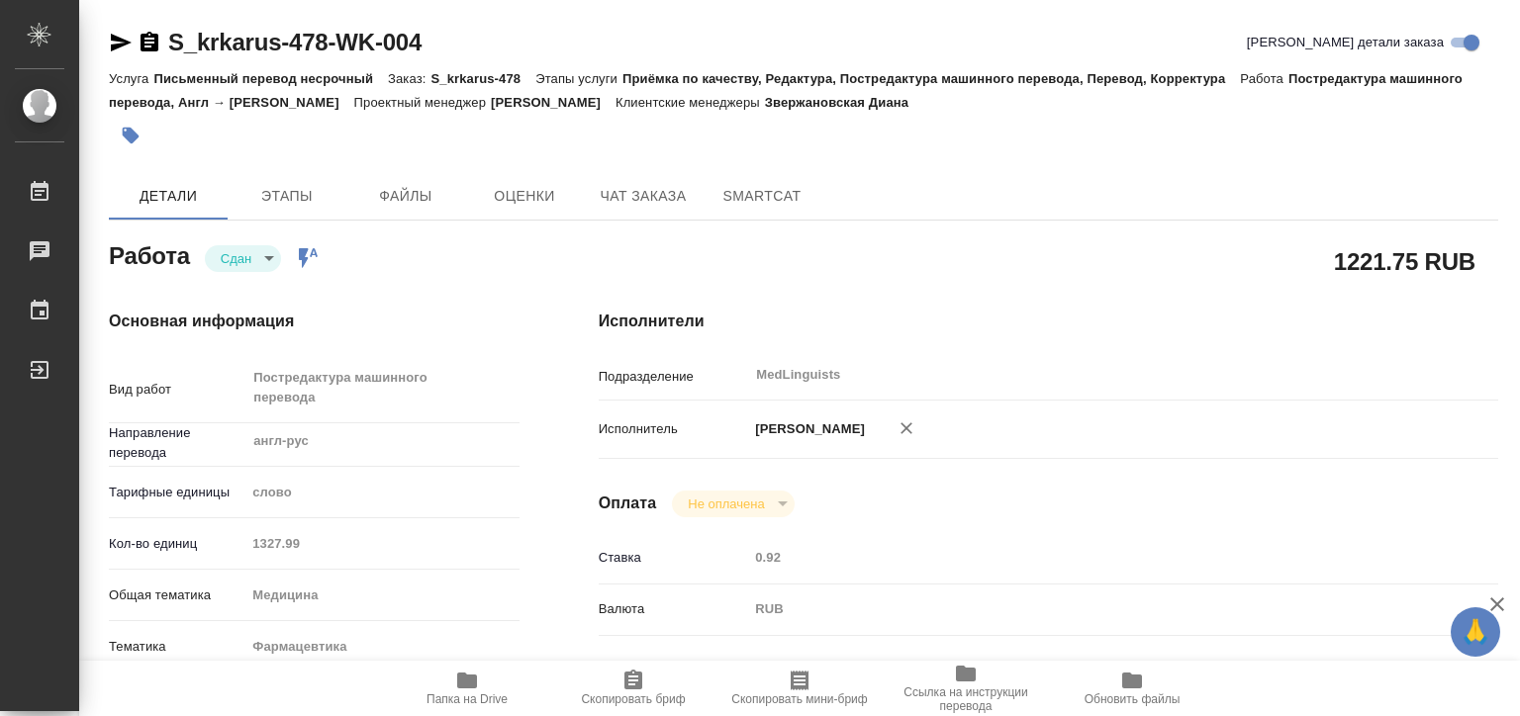
type textarea "x"
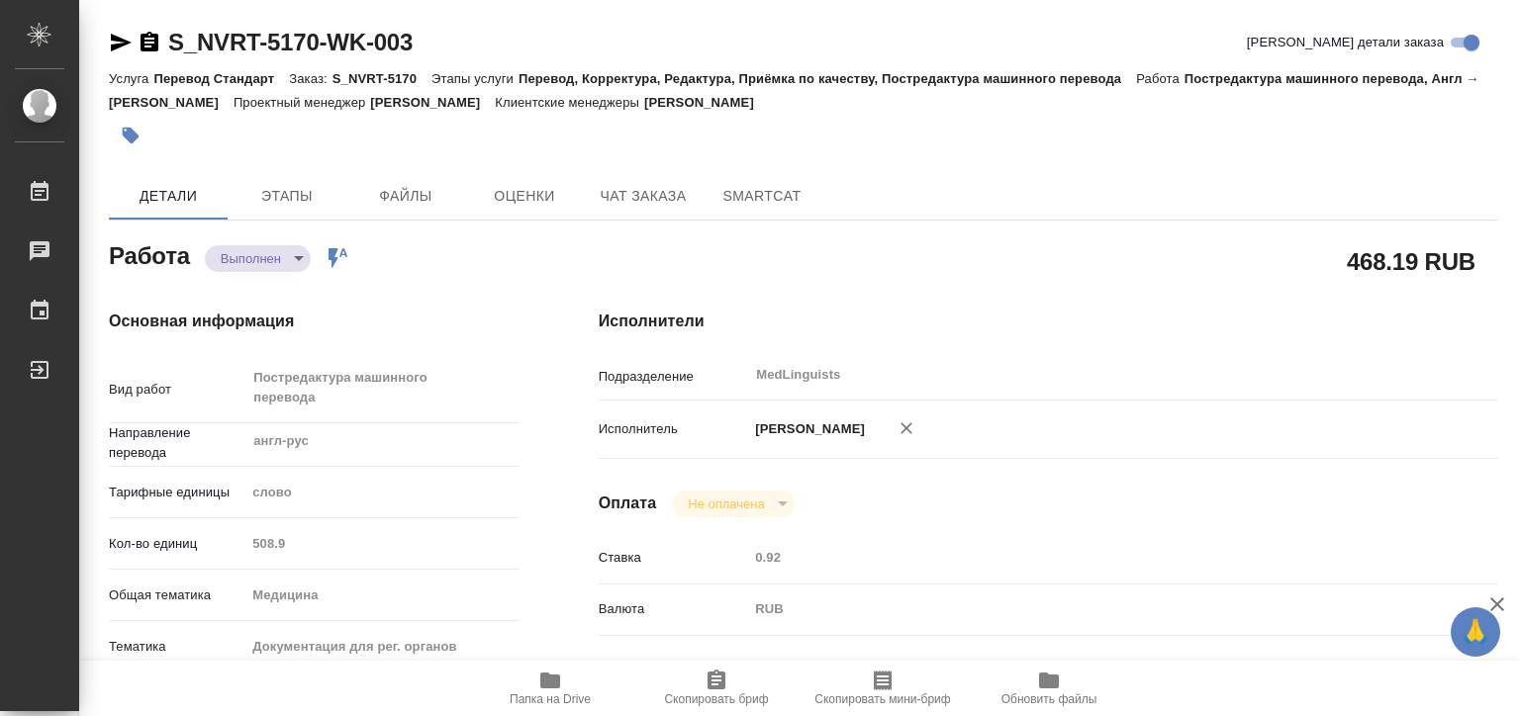
type textarea "x"
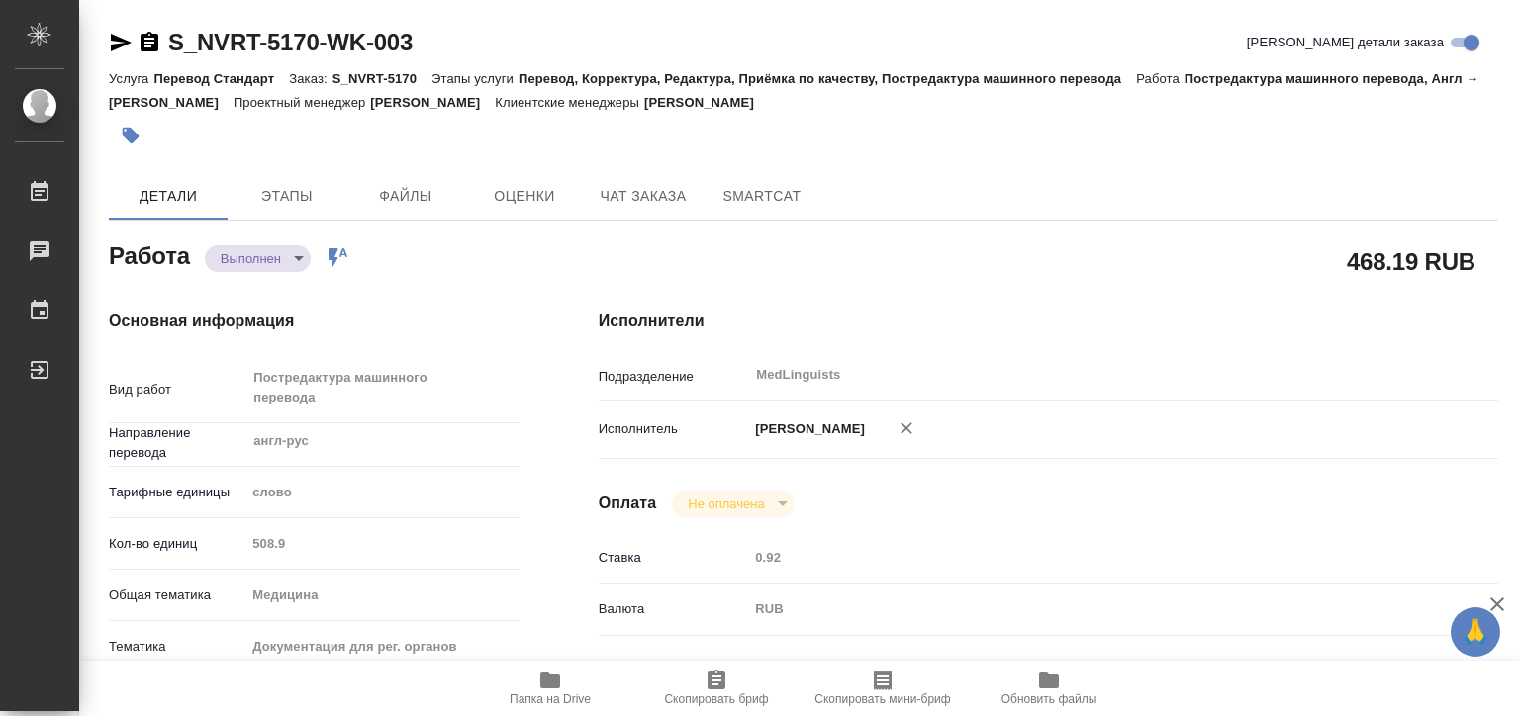
type textarea "x"
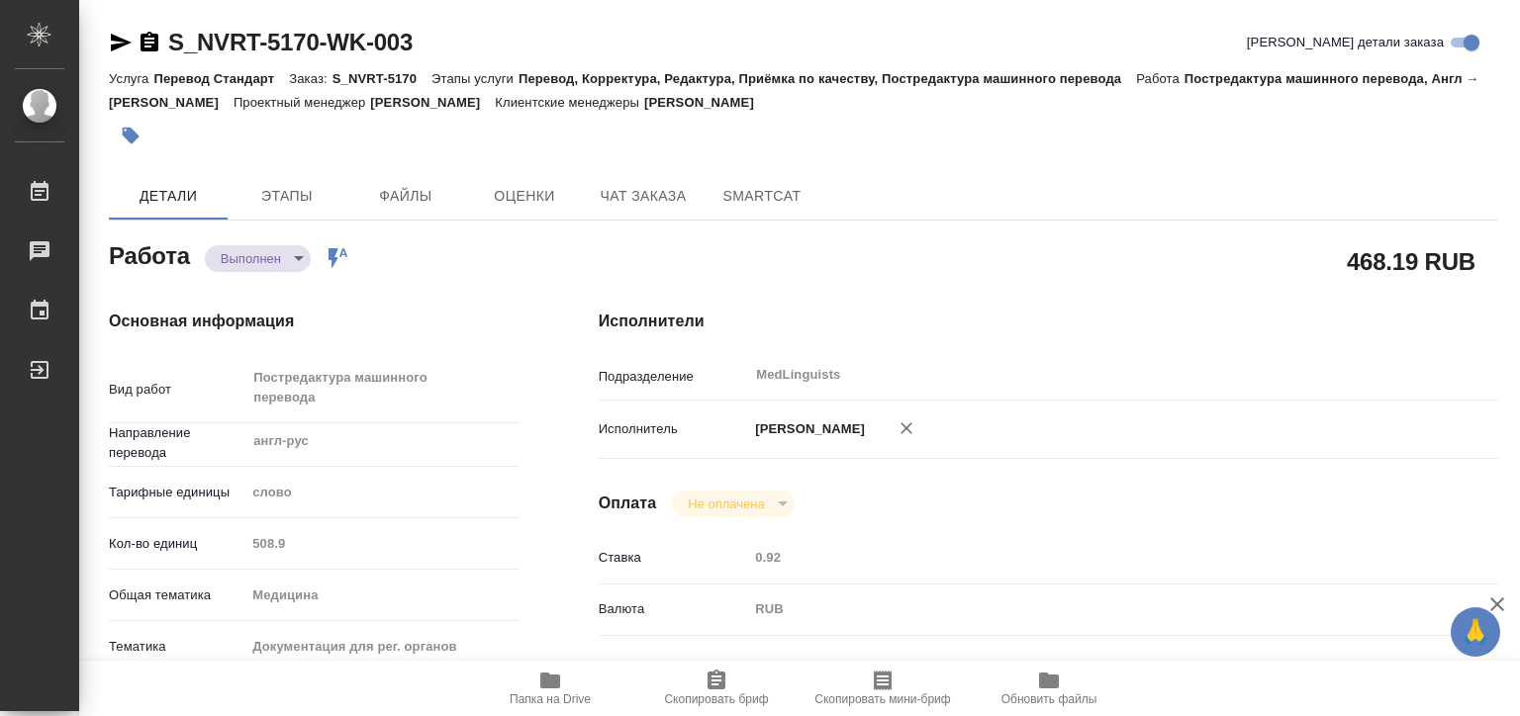
type textarea "x"
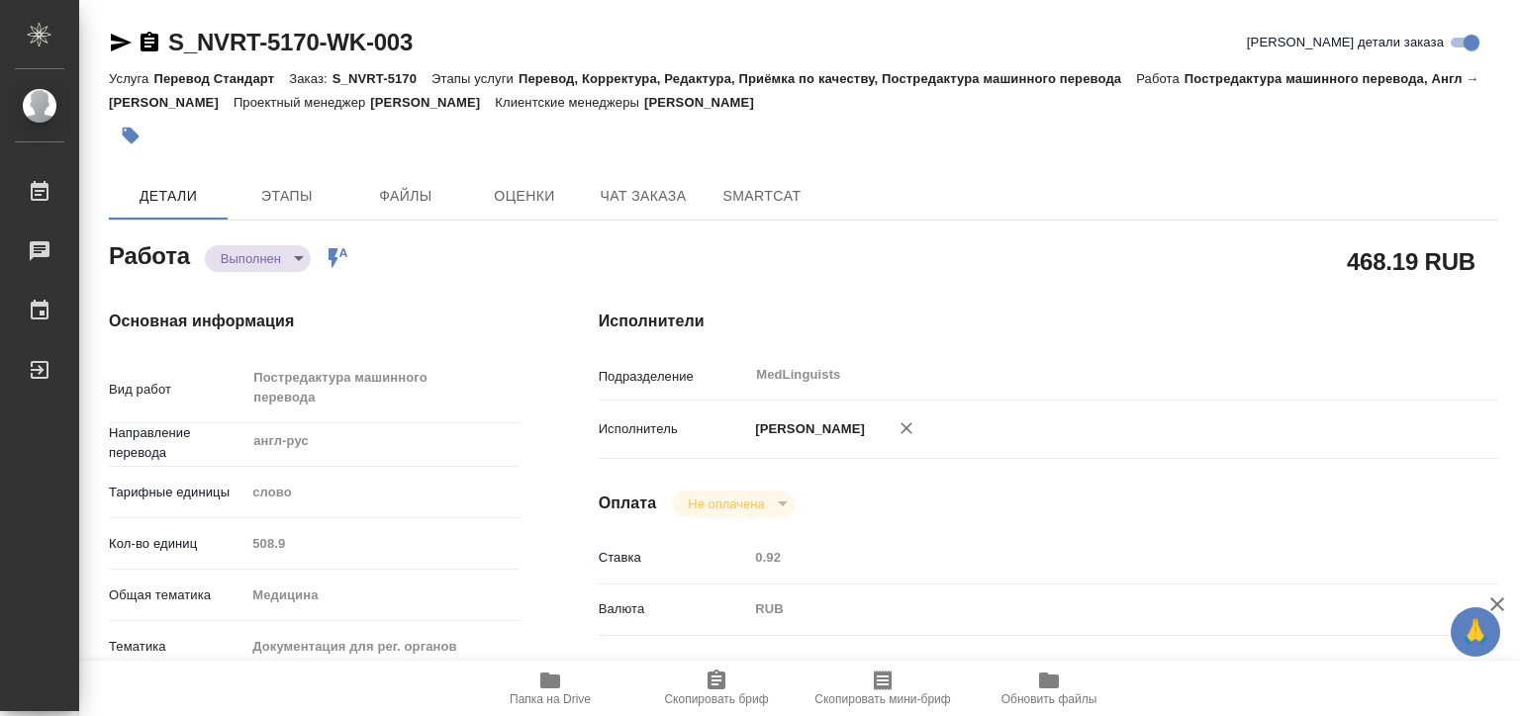
type textarea "x"
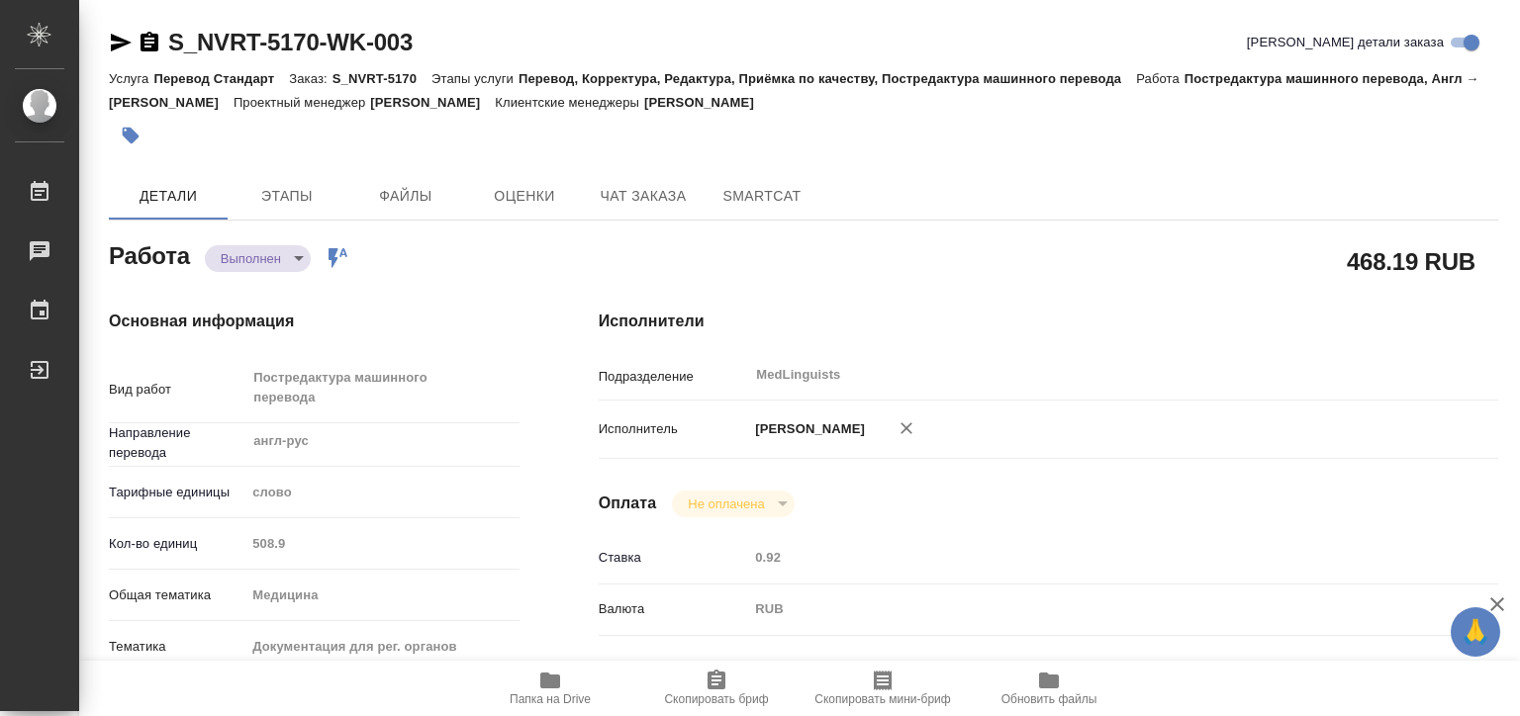
type textarea "x"
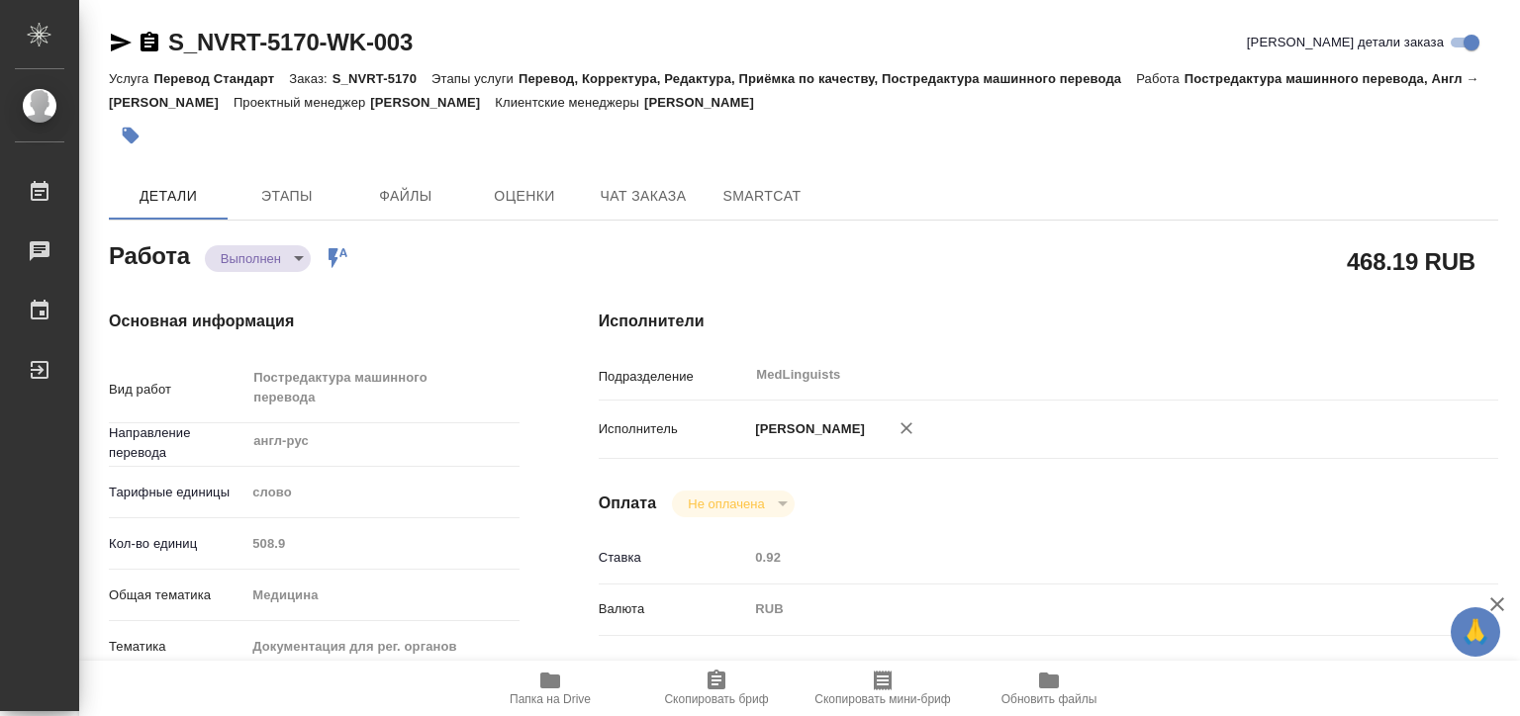
type textarea "x"
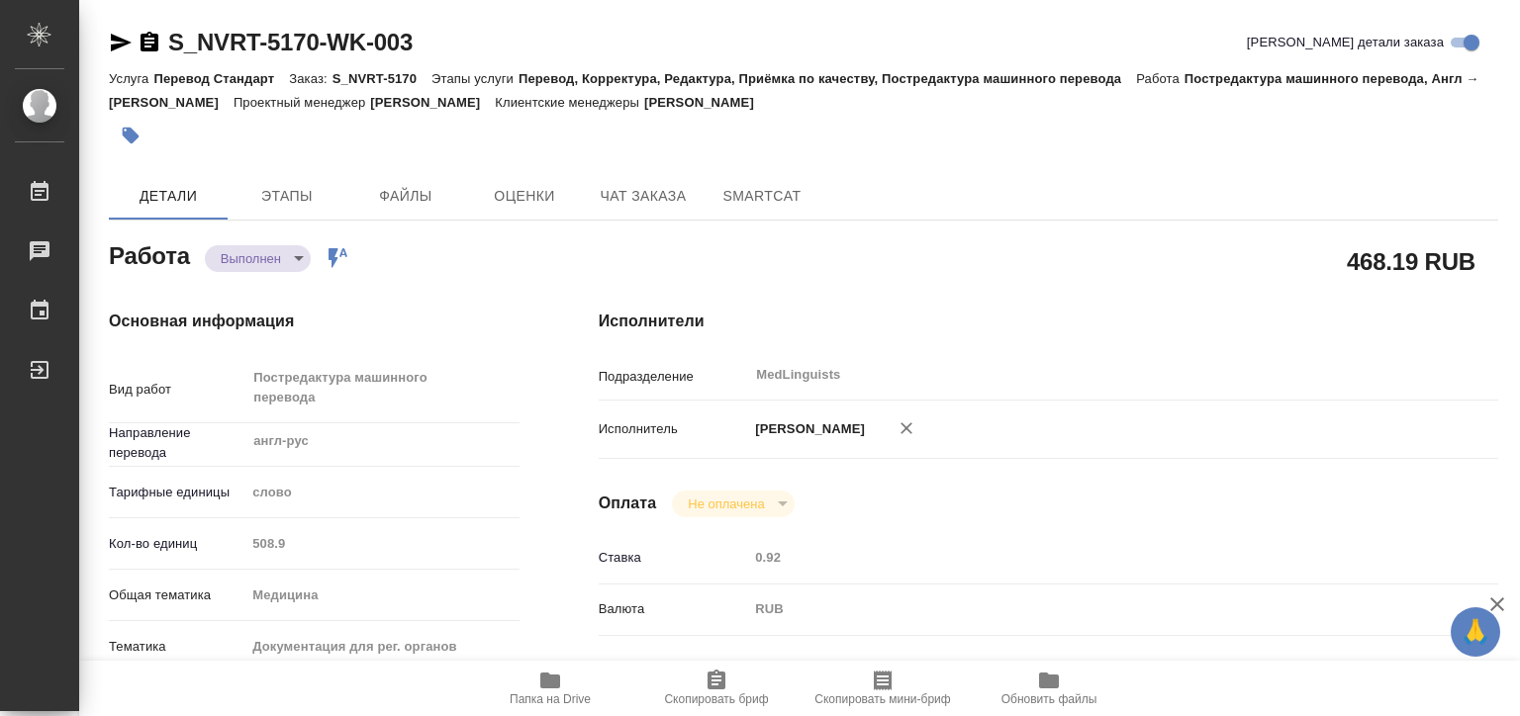
type textarea "x"
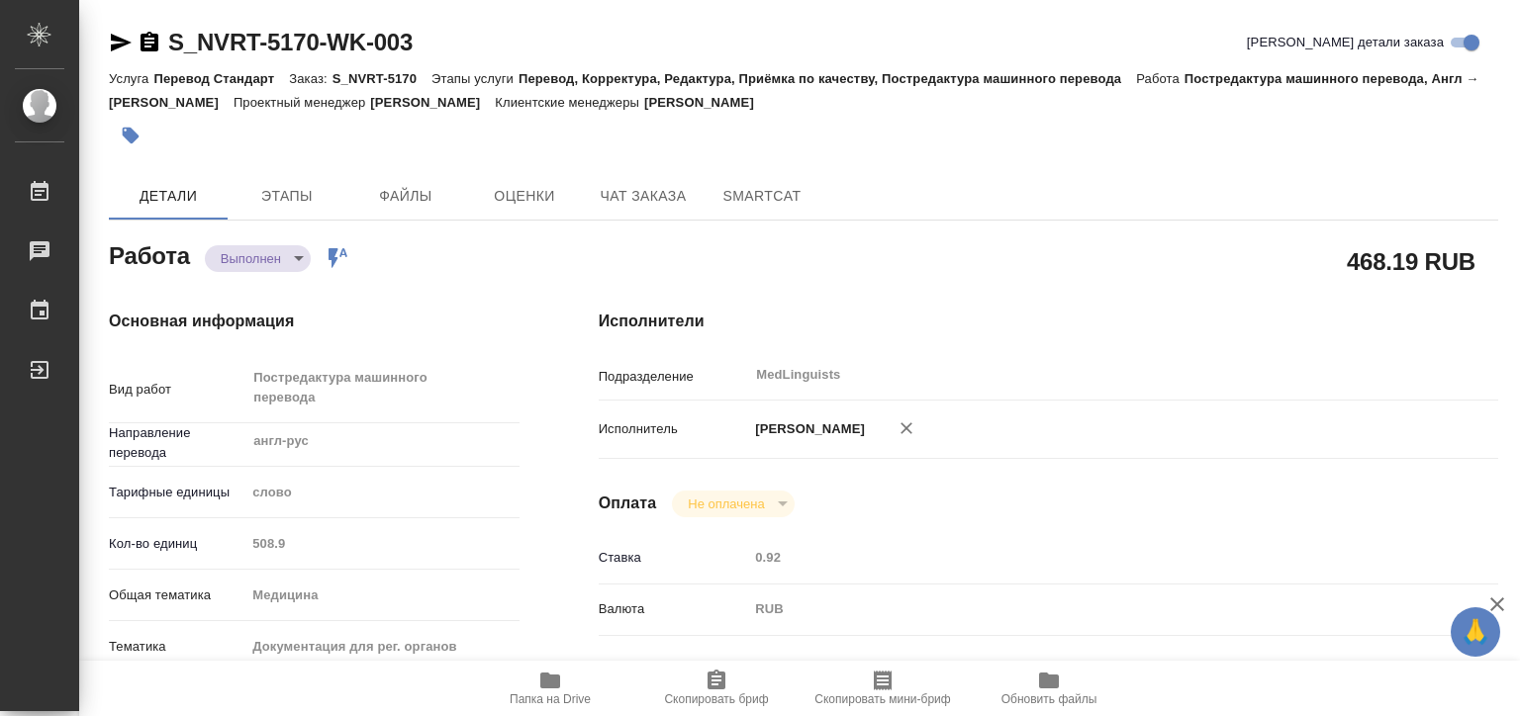
type textarea "x"
